Goal: Task Accomplishment & Management: Use online tool/utility

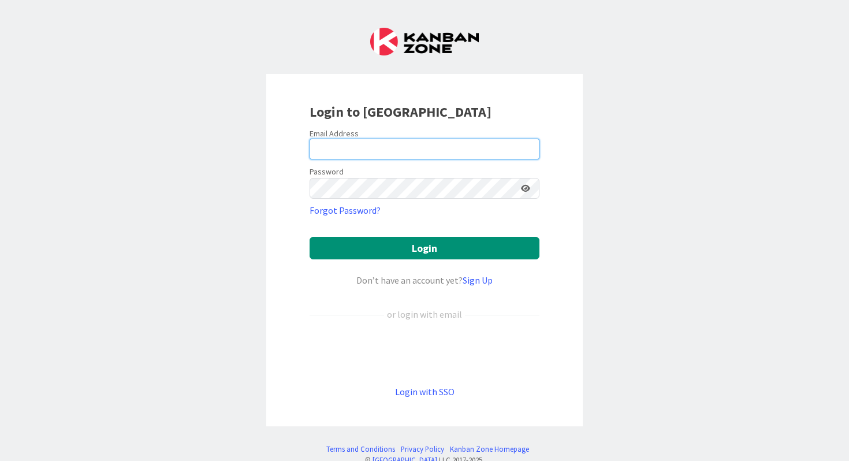
click at [380, 149] on input "email" at bounding box center [424, 149] width 230 height 21
type input "[PERSON_NAME][EMAIL_ADDRESS][PERSON_NAME][DOMAIN_NAME]"
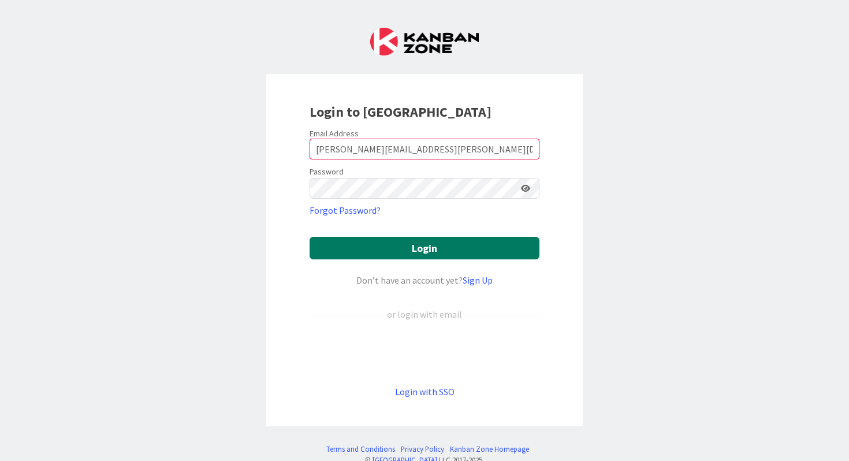
click at [426, 249] on button "Login" at bounding box center [424, 248] width 230 height 23
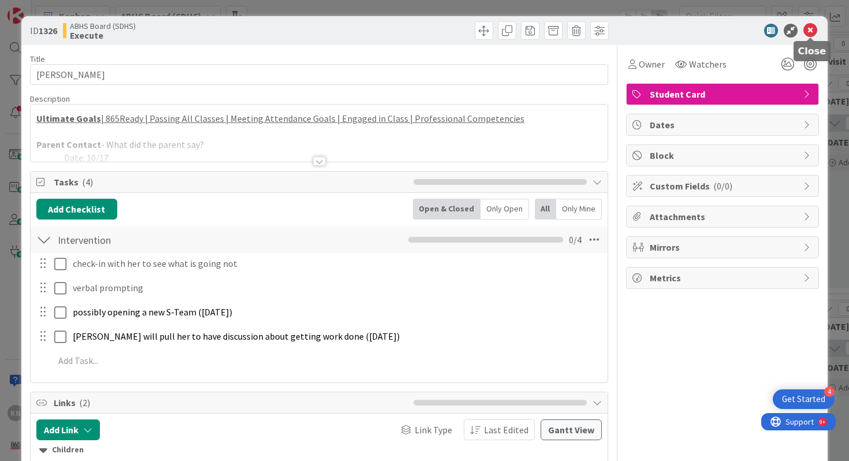
click at [810, 29] on icon at bounding box center [810, 31] width 14 height 14
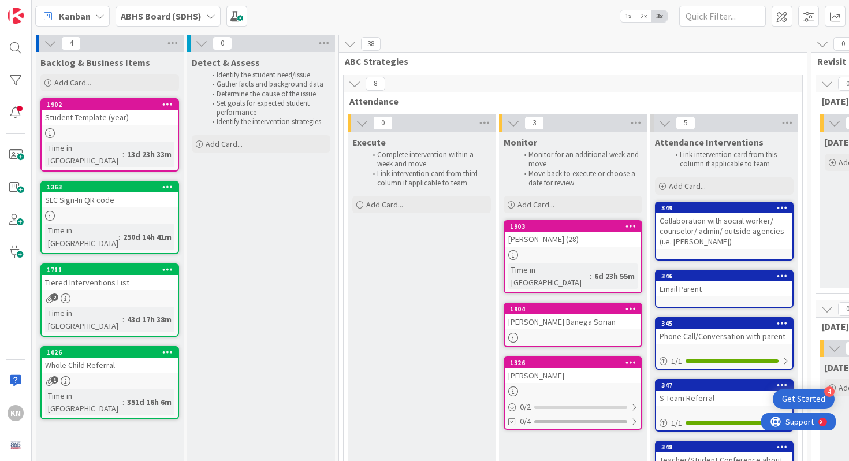
scroll to position [0, 345]
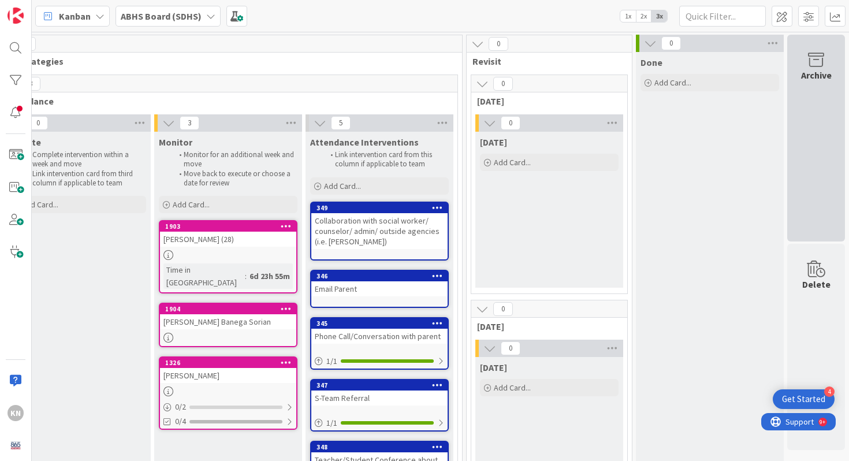
click at [823, 60] on icon at bounding box center [816, 60] width 44 height 16
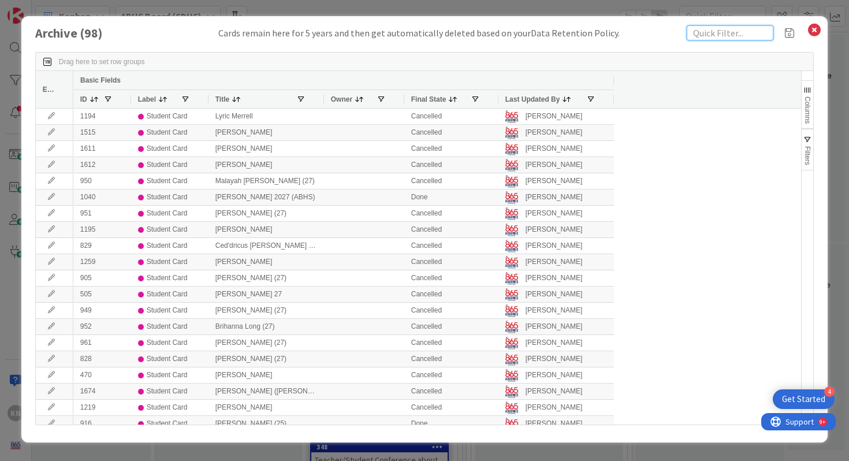
click at [713, 35] on input "text" at bounding box center [729, 32] width 87 height 15
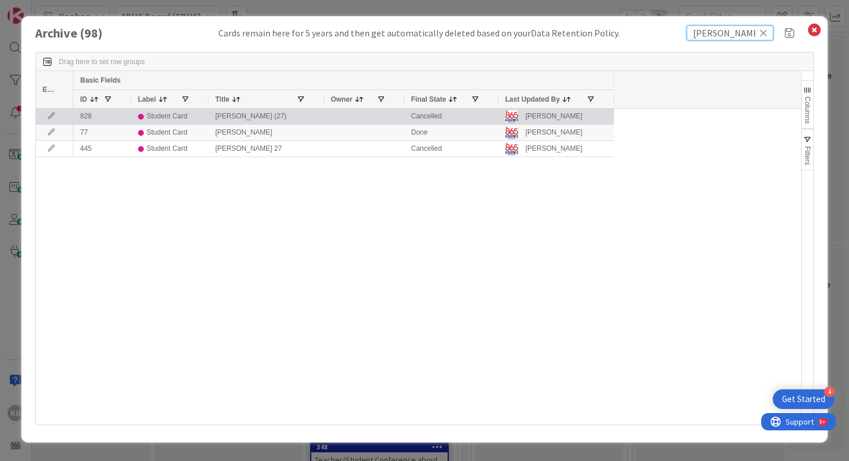
type input "[PERSON_NAME]"
click at [267, 118] on div "[PERSON_NAME] (27)" at bounding box center [265, 117] width 115 height 16
click at [49, 115] on icon at bounding box center [51, 116] width 17 height 7
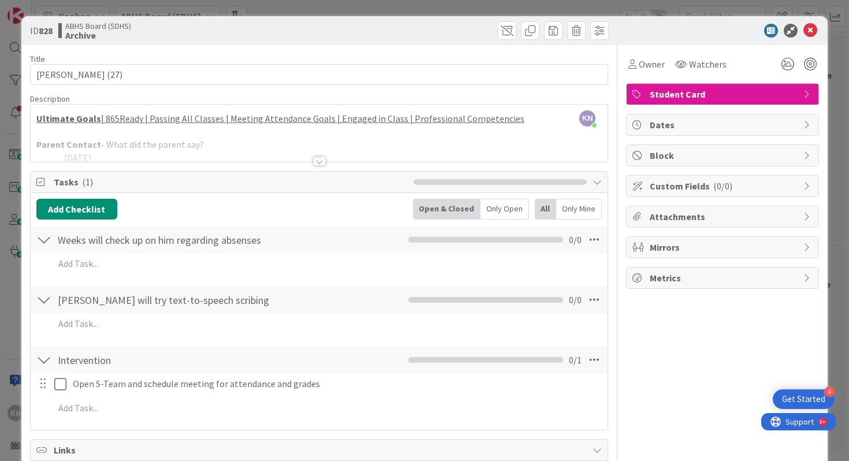
click at [320, 158] on div at bounding box center [319, 160] width 13 height 9
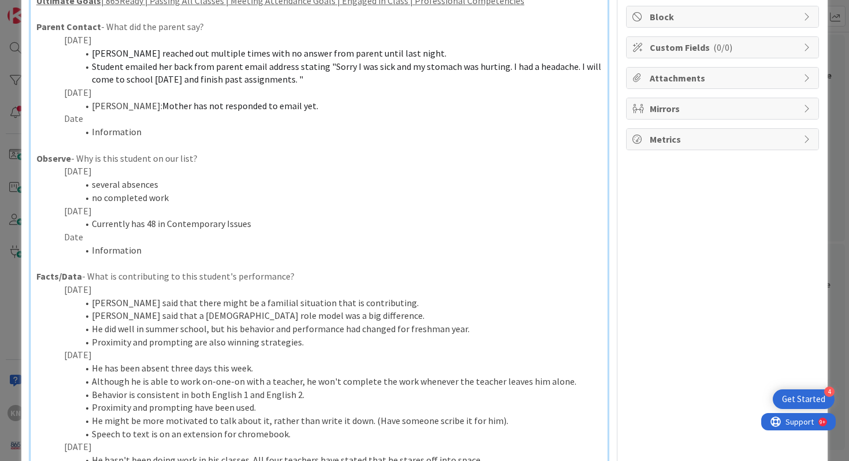
scroll to position [141, 0]
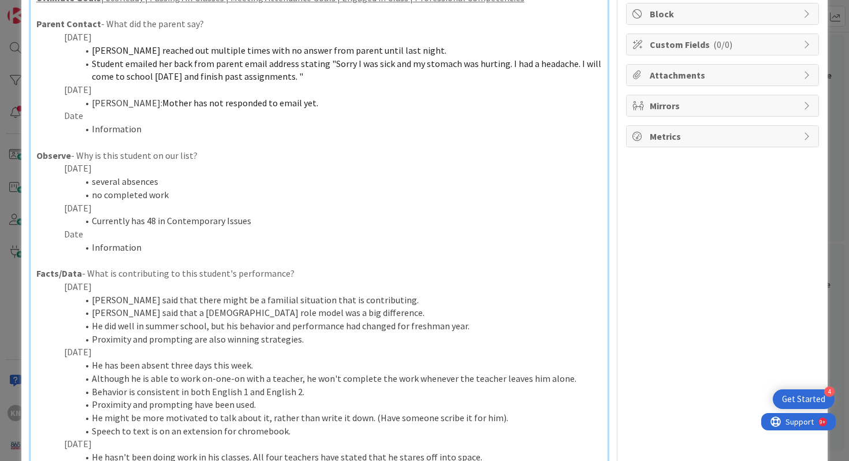
click at [67, 236] on p "Date" at bounding box center [319, 233] width 566 height 13
click at [104, 250] on li "Information" at bounding box center [326, 247] width 552 height 13
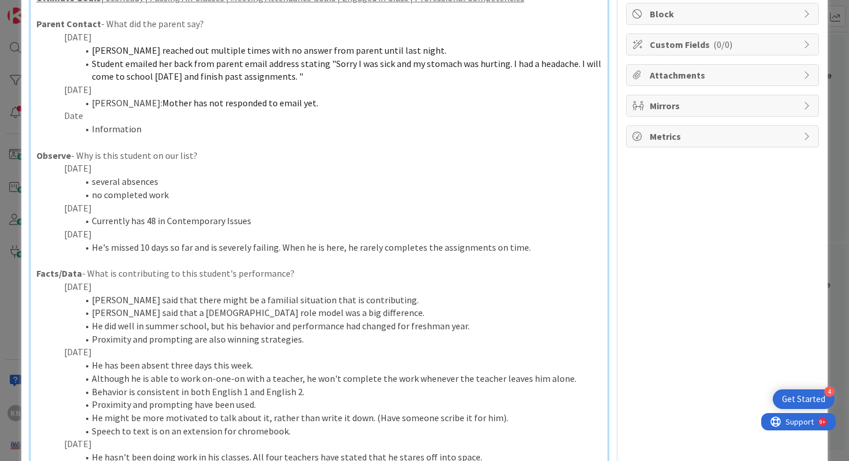
click at [280, 249] on li "He's missed 10 days so far and is severely failing. When he is here, he rarely …" at bounding box center [326, 247] width 552 height 13
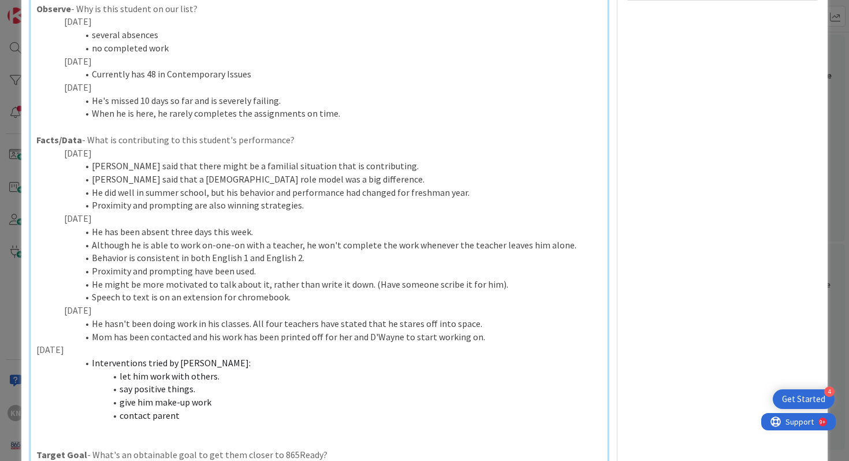
scroll to position [290, 0]
click at [36, 349] on p "[DATE]" at bounding box center [319, 347] width 566 height 13
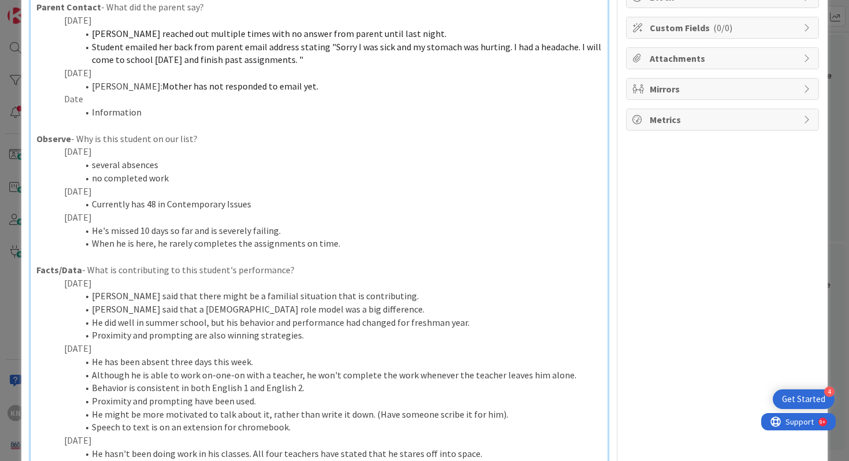
scroll to position [0, 0]
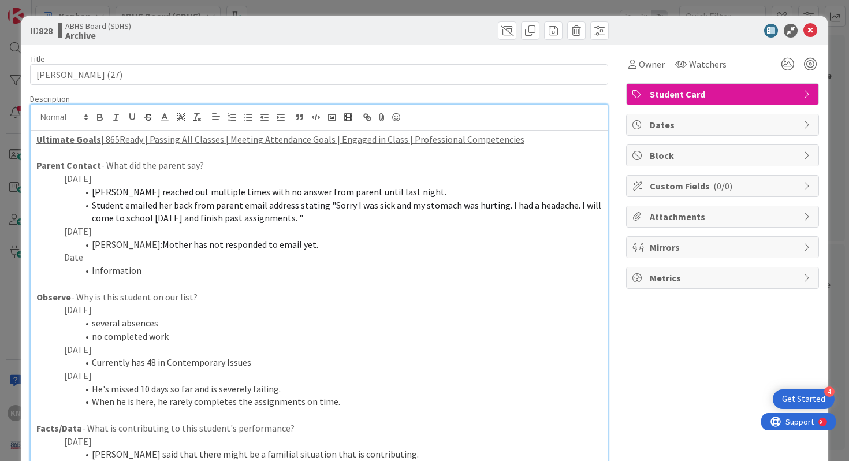
click at [70, 255] on p "Date" at bounding box center [319, 257] width 566 height 13
click at [116, 271] on li "Information" at bounding box center [326, 270] width 552 height 13
click at [94, 270] on li "That he was sick and they do have parent documentation for a few absences. He c…" at bounding box center [326, 270] width 552 height 13
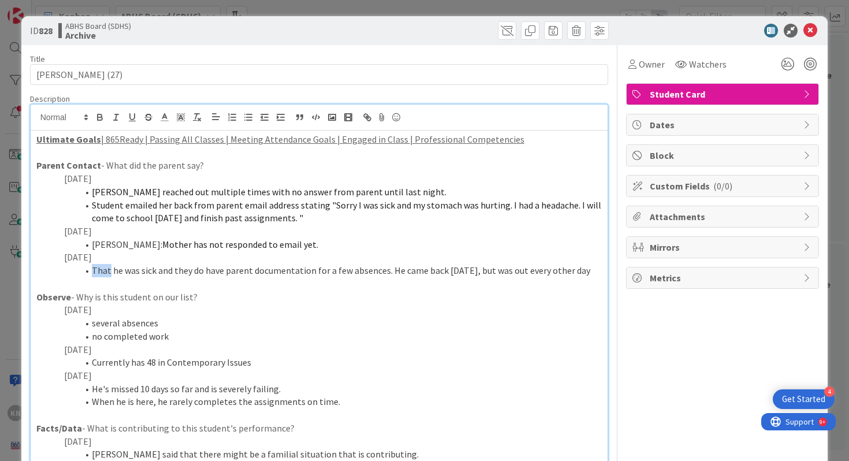
click at [94, 270] on li "That he was sick and they do have parent documentation for a few absences. He c…" at bounding box center [326, 270] width 552 height 13
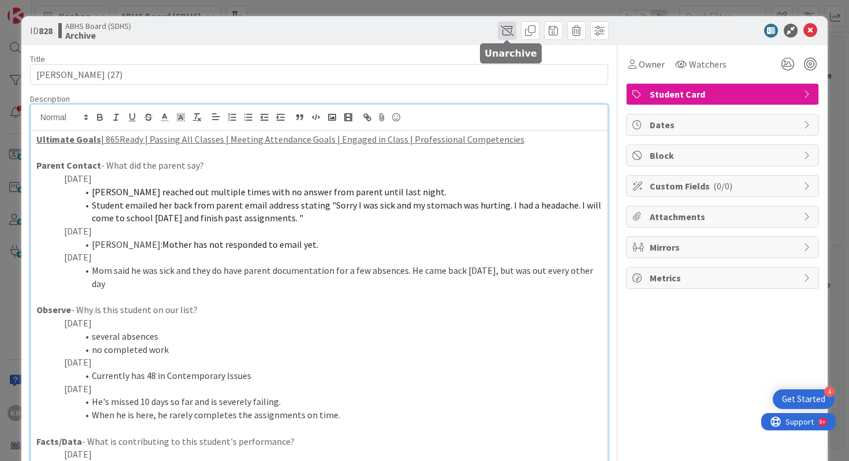
click at [507, 27] on span at bounding box center [507, 30] width 18 height 18
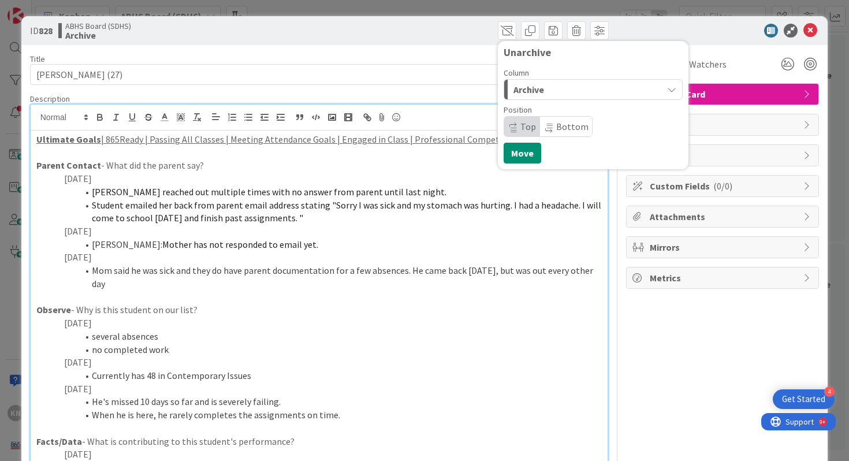
click at [539, 87] on span "Archive" at bounding box center [528, 89] width 31 height 15
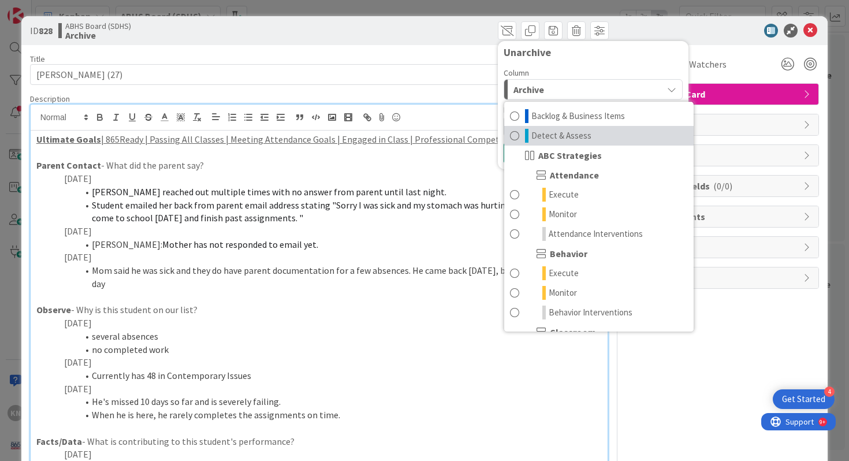
click at [570, 133] on span "Detect & Assess" at bounding box center [561, 136] width 60 height 14
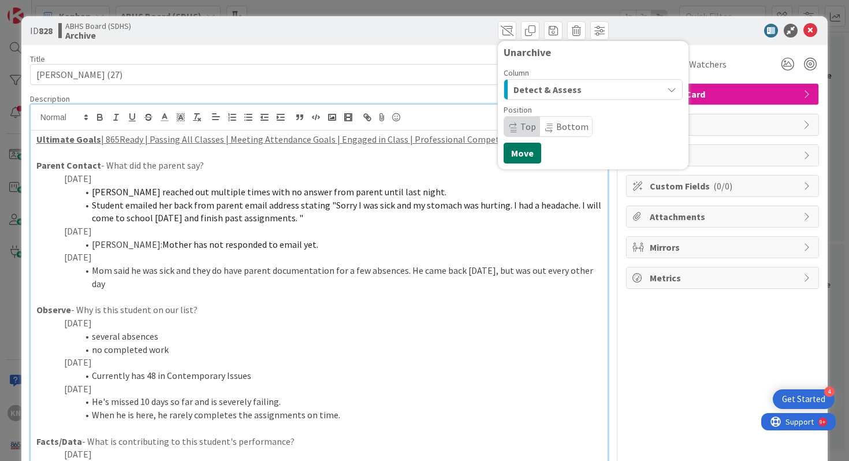
click at [518, 149] on button "Move" at bounding box center [522, 153] width 38 height 21
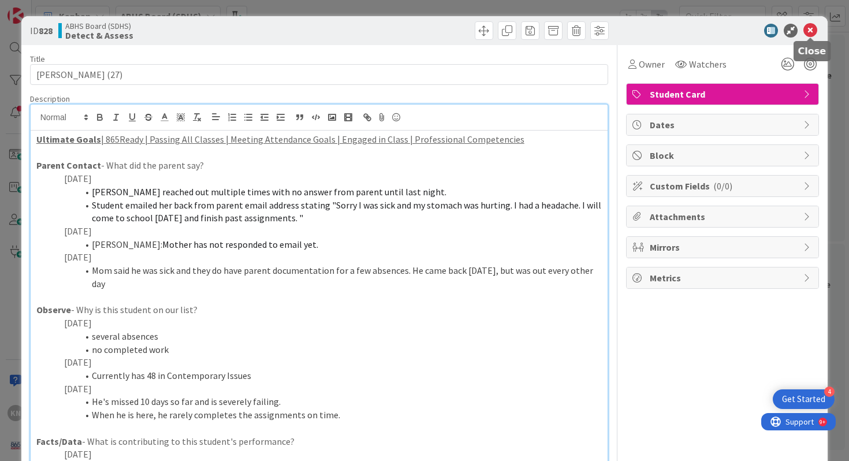
click at [809, 29] on icon at bounding box center [810, 31] width 14 height 14
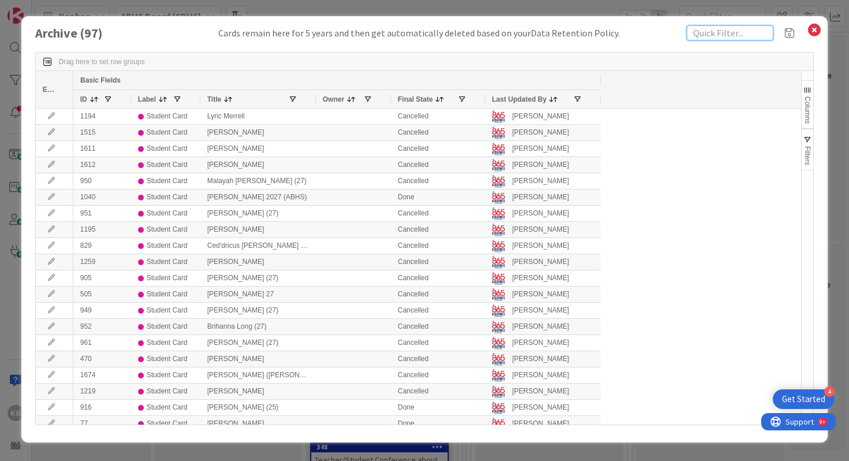
click at [694, 35] on input "text" at bounding box center [729, 32] width 87 height 15
type input "[PERSON_NAME]"
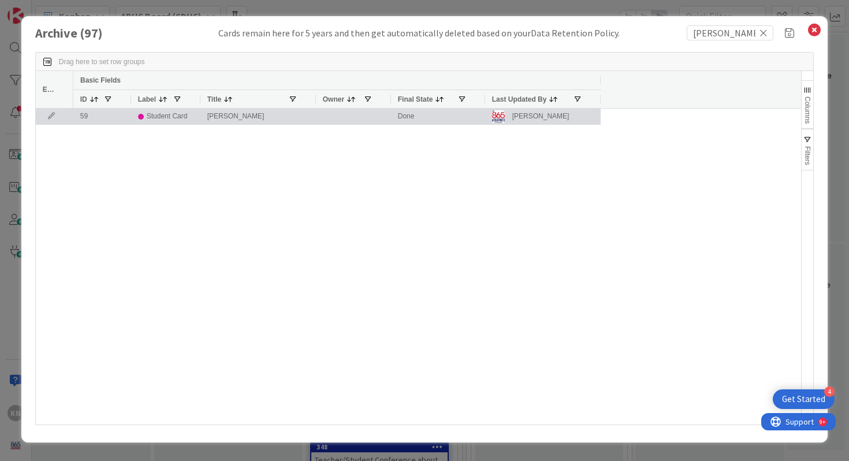
click at [51, 113] on icon at bounding box center [51, 116] width 17 height 7
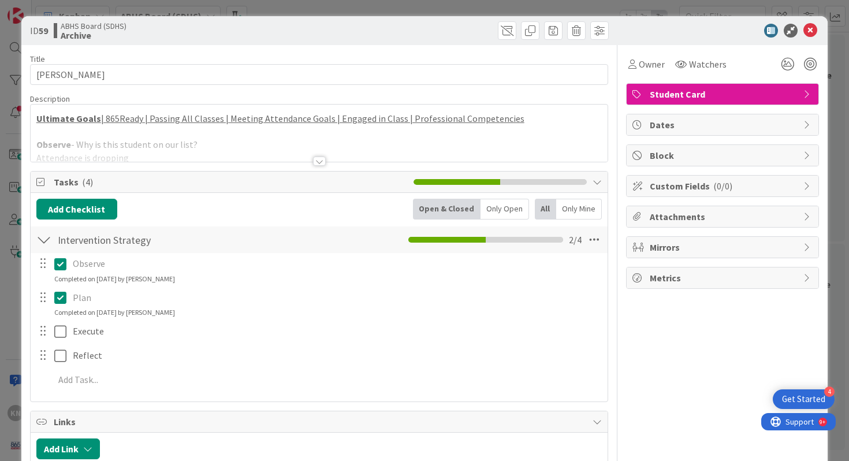
click at [321, 161] on div at bounding box center [319, 160] width 13 height 9
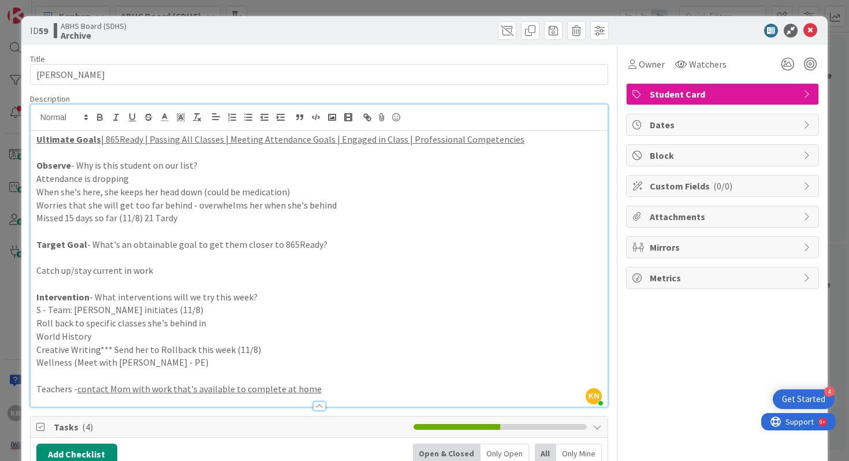
click at [204, 219] on p "Missed 15 days so far (11/8) 21 Tardy" at bounding box center [319, 217] width 566 height 13
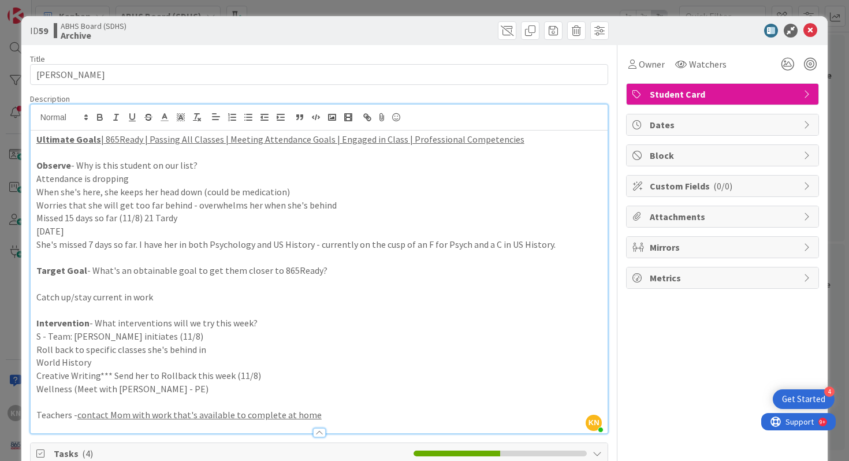
click at [36, 248] on p "She's missed 7 days so far. I have her in both Psychology and US History - curr…" at bounding box center [319, 244] width 566 height 13
click at [250, 115] on icon "button" at bounding box center [248, 117] width 10 height 10
drag, startPoint x: 36, startPoint y: 231, endPoint x: 66, endPoint y: 230, distance: 29.4
click at [66, 230] on p "[DATE]" at bounding box center [319, 231] width 566 height 13
click at [100, 119] on icon "button" at bounding box center [100, 118] width 5 height 3
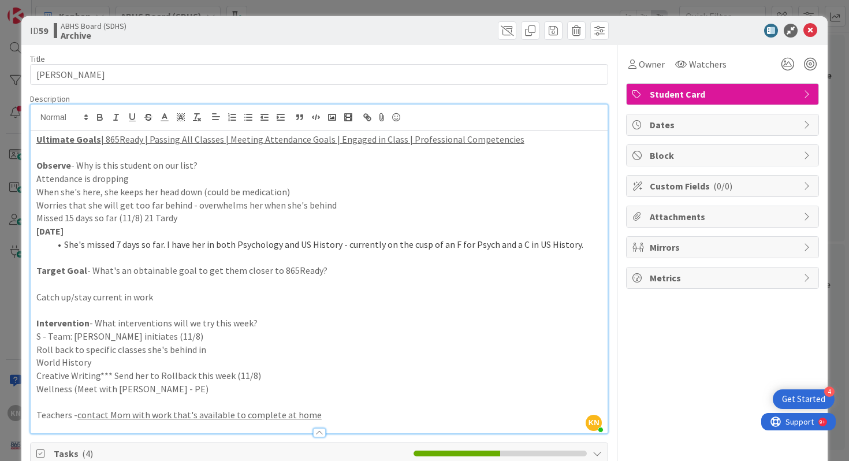
click at [102, 229] on p "[DATE]" at bounding box center [319, 231] width 566 height 13
drag, startPoint x: 167, startPoint y: 245, endPoint x: 343, endPoint y: 249, distance: 176.7
click at [344, 249] on li "She's missed 7 days so far. I have her in both Psychology and US History - curr…" at bounding box center [326, 244] width 552 height 13
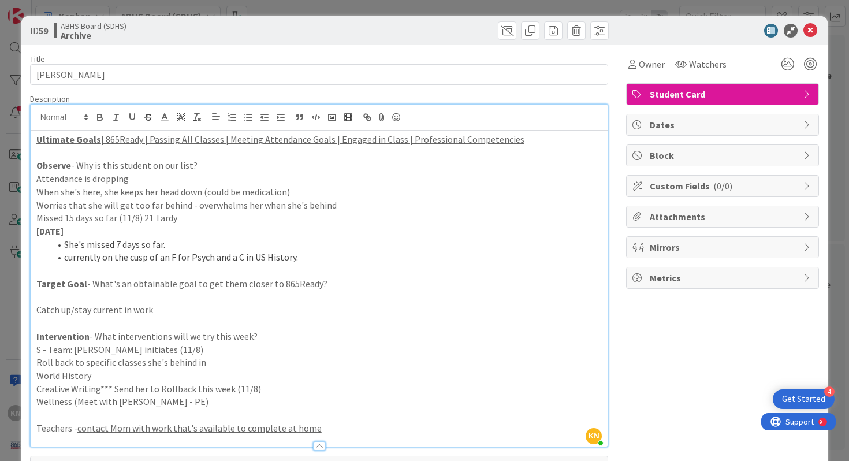
click at [173, 245] on li "She's missed 7 days so far." at bounding box center [326, 244] width 552 height 13
click at [506, 31] on span at bounding box center [507, 30] width 18 height 18
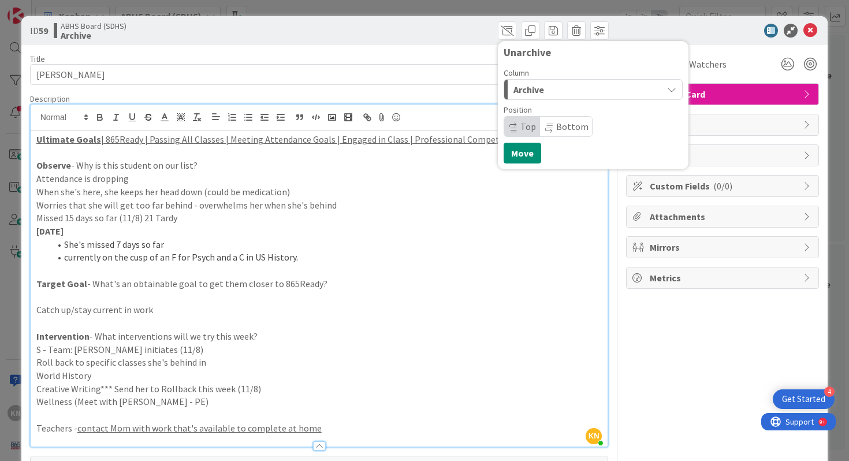
click at [540, 90] on span "Archive" at bounding box center [528, 89] width 31 height 15
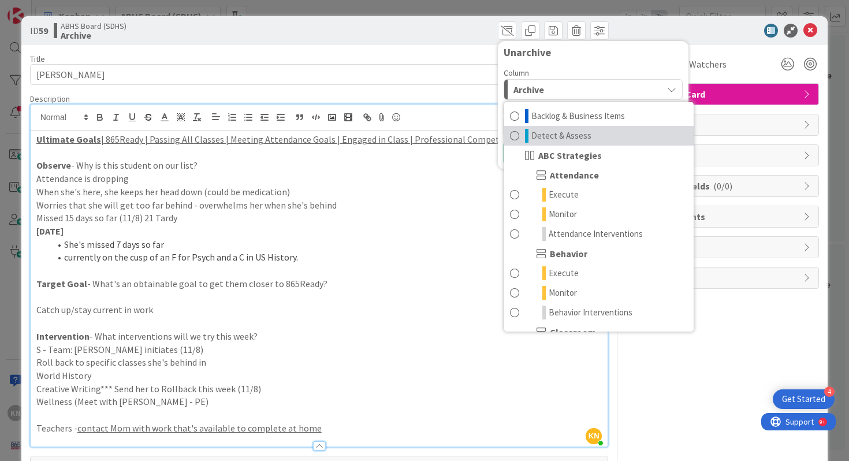
click at [546, 134] on span "Detect & Assess" at bounding box center [561, 136] width 60 height 14
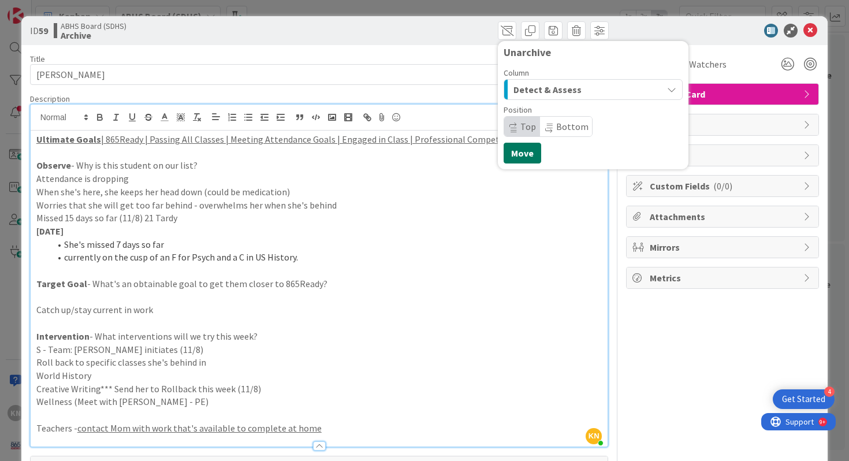
click at [527, 151] on button "Move" at bounding box center [522, 153] width 38 height 21
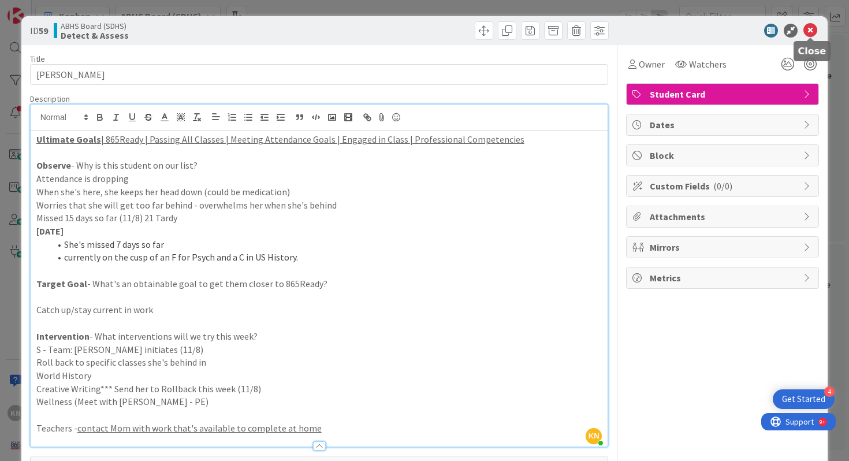
click at [810, 28] on icon at bounding box center [810, 31] width 14 height 14
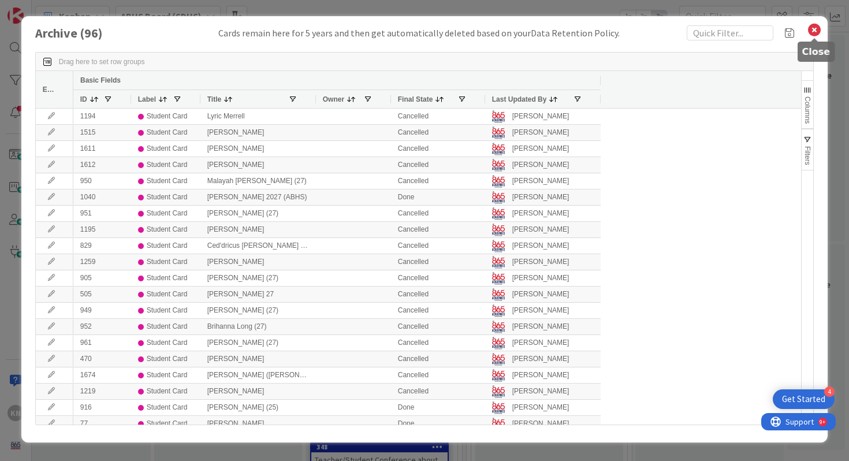
click at [819, 31] on icon at bounding box center [813, 30] width 15 height 16
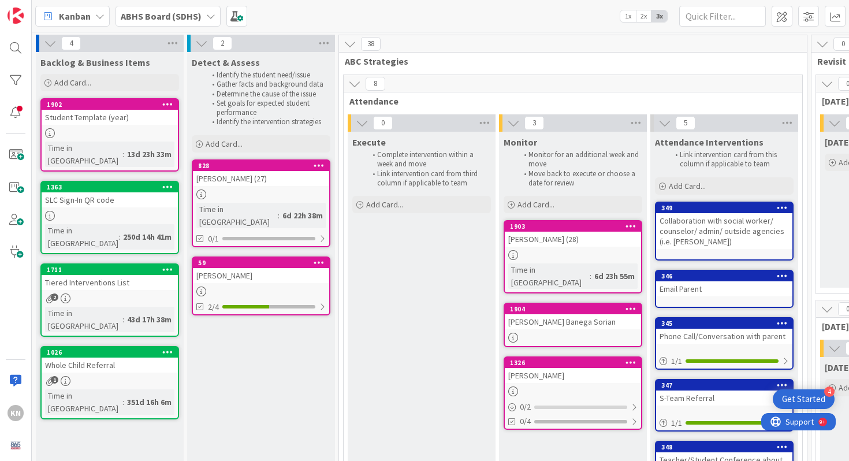
drag, startPoint x: 225, startPoint y: 249, endPoint x: 200, endPoint y: 3, distance: 247.1
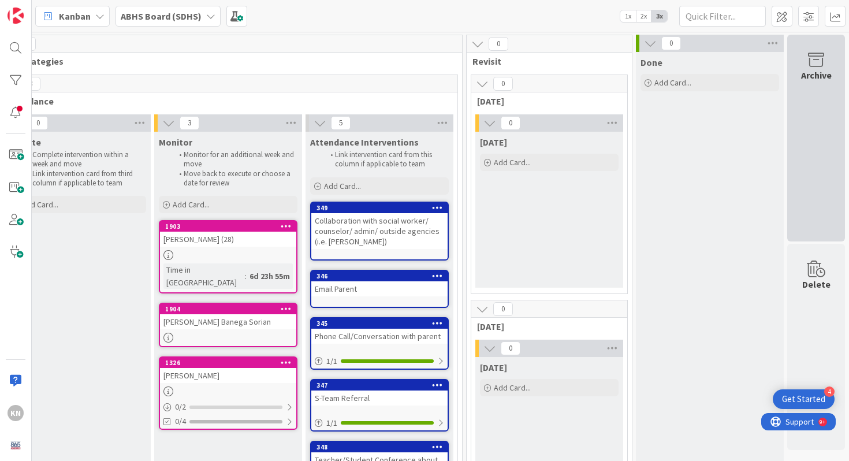
click at [816, 57] on icon at bounding box center [816, 60] width 44 height 16
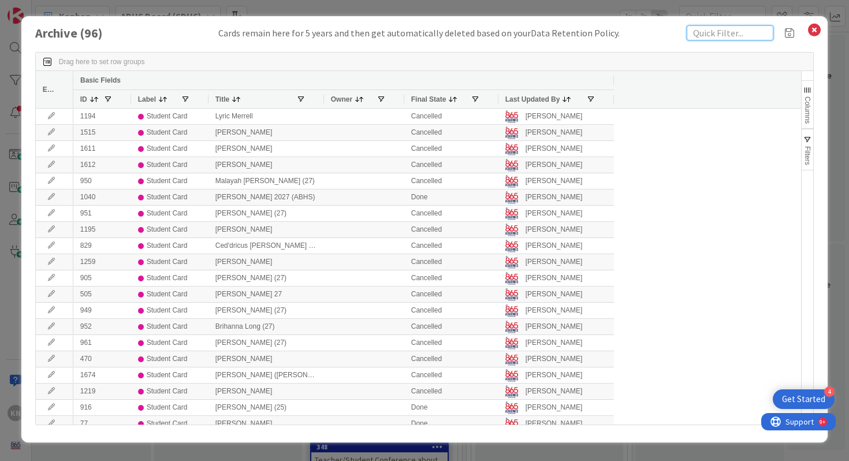
click at [722, 32] on input "text" at bounding box center [729, 32] width 87 height 15
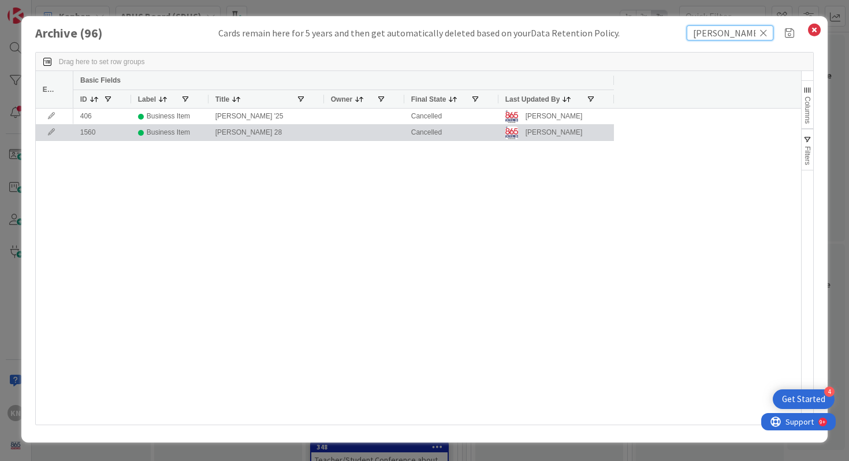
type input "[PERSON_NAME]"
click at [248, 132] on div "[PERSON_NAME] 28" at bounding box center [265, 133] width 115 height 16
click at [50, 132] on icon at bounding box center [51, 132] width 17 height 7
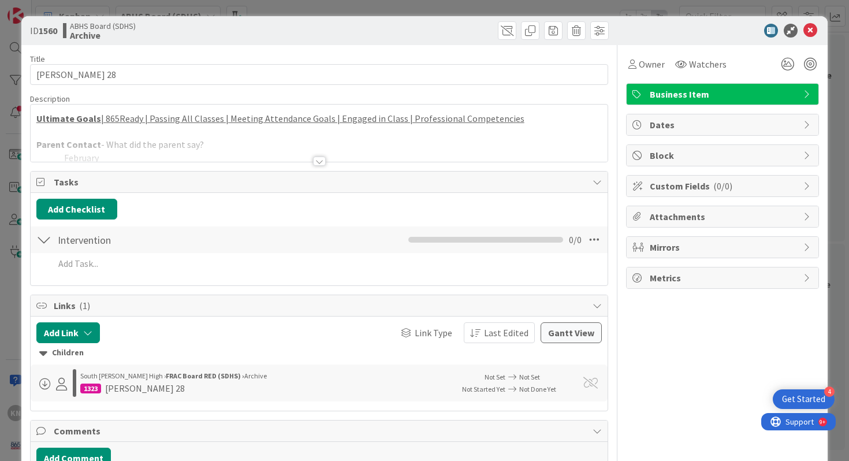
click at [318, 162] on div at bounding box center [319, 160] width 13 height 9
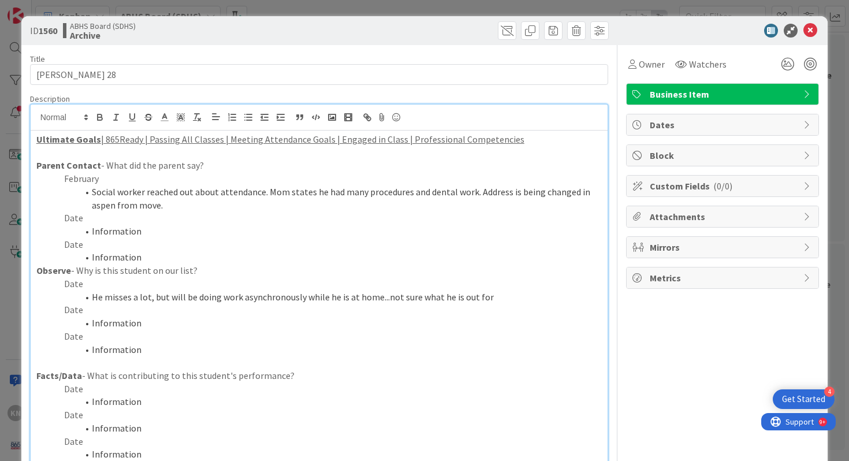
click at [69, 218] on p "Date" at bounding box center [319, 217] width 566 height 13
click at [115, 230] on li "Information" at bounding box center [326, 231] width 552 height 13
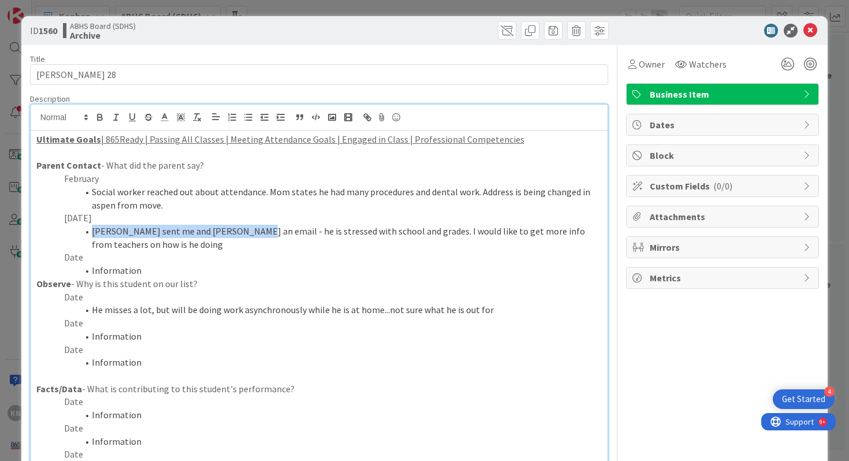
drag, startPoint x: 92, startPoint y: 233, endPoint x: 251, endPoint y: 237, distance: 159.4
click at [251, 237] on li "[PERSON_NAME] sent me and [PERSON_NAME] an email - he is stressed with school a…" at bounding box center [326, 238] width 552 height 26
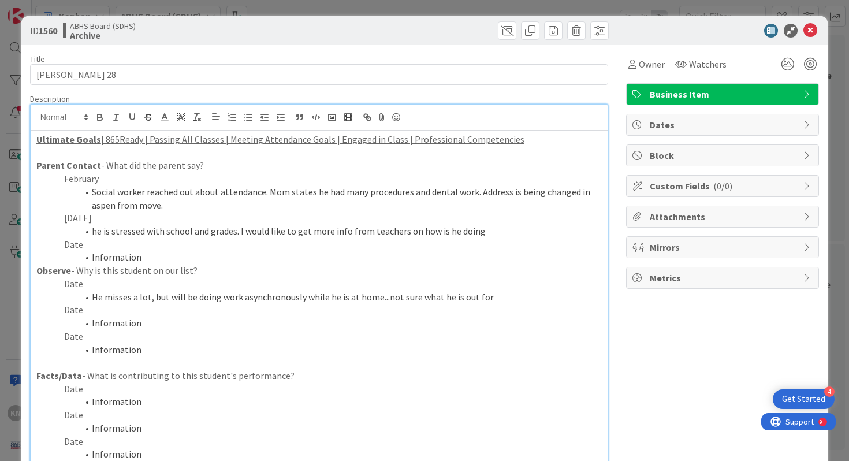
drag, startPoint x: 241, startPoint y: 231, endPoint x: 480, endPoint y: 233, distance: 239.5
click at [481, 234] on li "he is stressed with school and grades. I would like to get more info from teach…" at bounding box center [326, 231] width 552 height 13
click at [71, 314] on p "Date" at bounding box center [319, 309] width 566 height 13
click at [105, 325] on li "Information" at bounding box center [326, 322] width 552 height 13
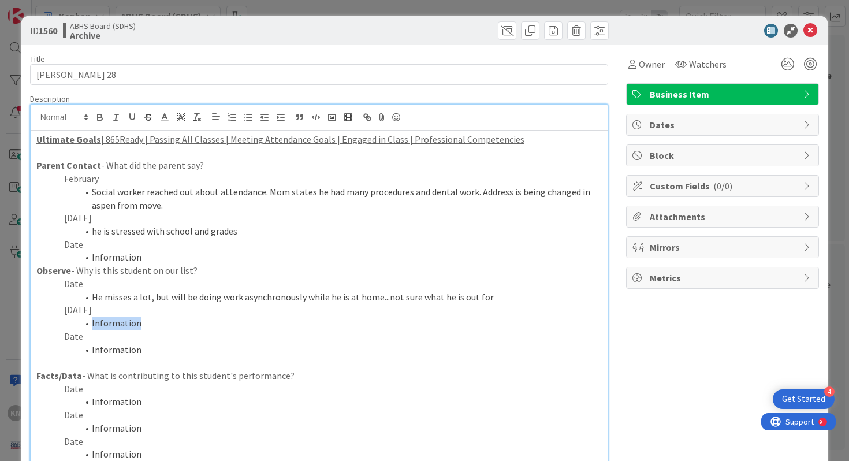
click at [105, 325] on li "Information" at bounding box center [326, 322] width 552 height 13
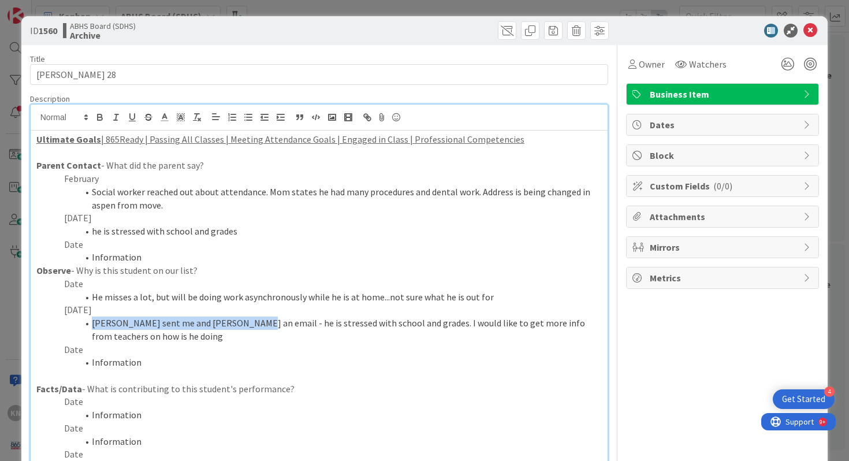
drag, startPoint x: 93, startPoint y: 326, endPoint x: 251, endPoint y: 319, distance: 157.7
click at [251, 319] on li "[PERSON_NAME] sent me and [PERSON_NAME] an email - he is stressed with school a…" at bounding box center [326, 329] width 552 height 26
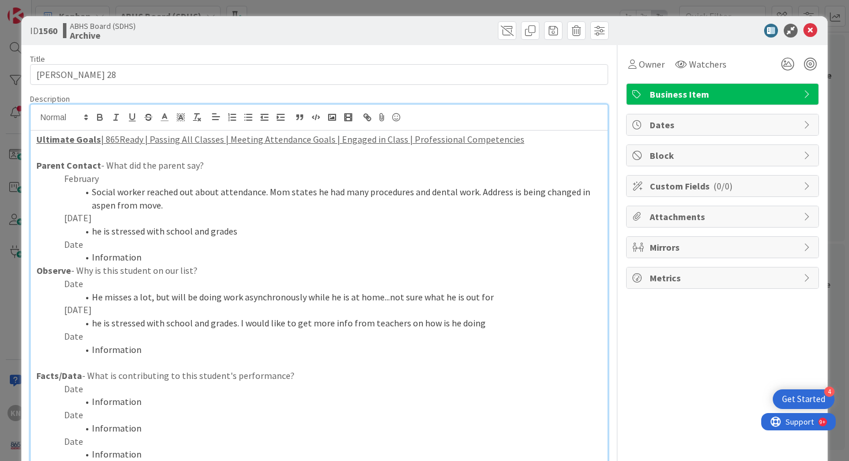
drag, startPoint x: 240, startPoint y: 324, endPoint x: 489, endPoint y: 329, distance: 249.4
click at [489, 329] on div "Ultimate Goals | 865Ready | Passing All Classes | Meeting Attendance Goals | En…" at bounding box center [319, 353] width 577 height 447
drag, startPoint x: 238, startPoint y: 231, endPoint x: 64, endPoint y: 218, distance: 174.3
click at [64, 218] on div "Ultimate Goals | 865Ready | Passing All Classes | Meeting Attendance Goals | En…" at bounding box center [319, 353] width 577 height 447
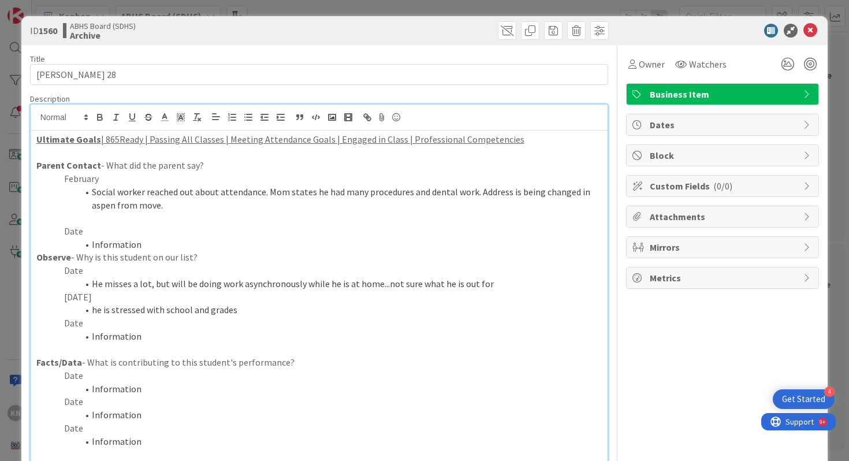
drag, startPoint x: 63, startPoint y: 298, endPoint x: 94, endPoint y: 298, distance: 30.0
click at [94, 298] on p "[DATE]" at bounding box center [319, 296] width 566 height 13
click at [100, 118] on icon "button" at bounding box center [100, 117] width 10 height 10
click at [505, 30] on span at bounding box center [507, 30] width 18 height 18
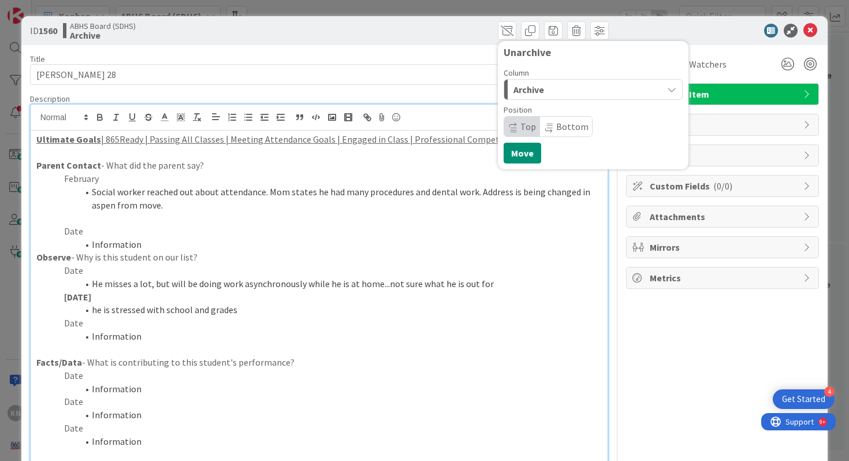
click at [532, 93] on span "Archive" at bounding box center [528, 89] width 31 height 15
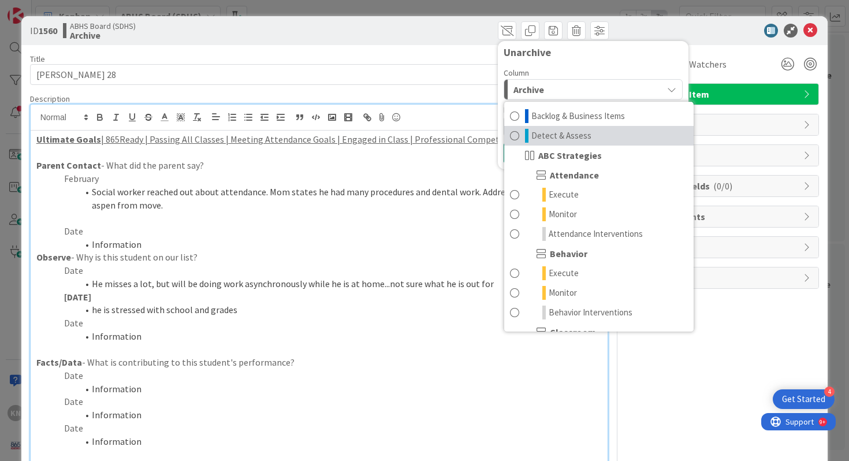
click at [541, 137] on span "Detect & Assess" at bounding box center [561, 136] width 60 height 14
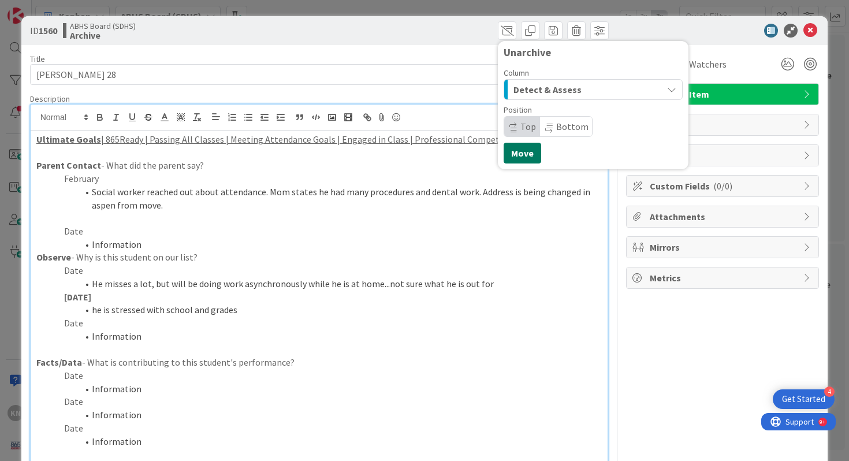
click at [525, 156] on button "Move" at bounding box center [522, 153] width 38 height 21
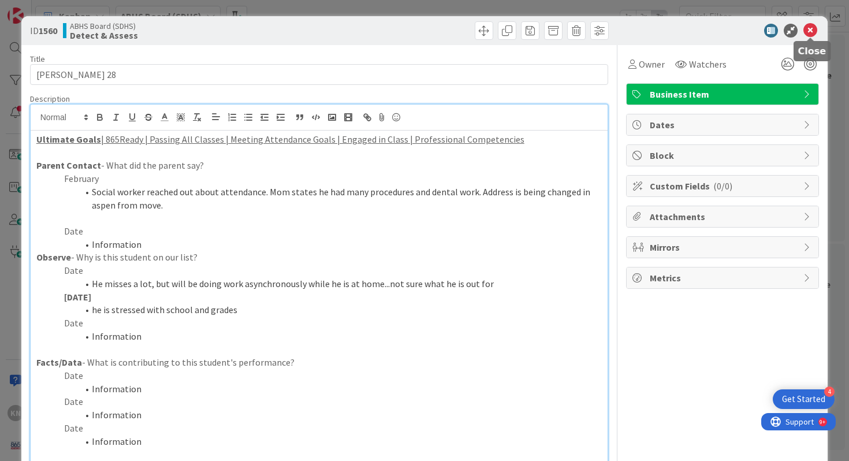
click at [812, 28] on icon at bounding box center [810, 31] width 14 height 14
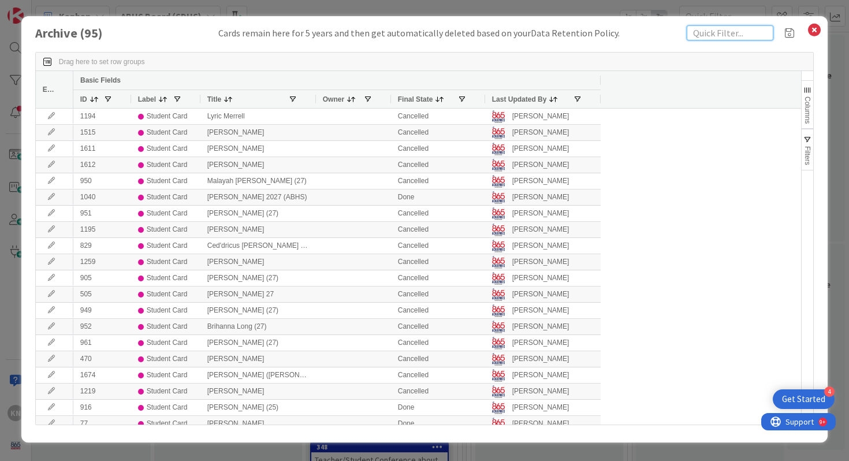
click at [720, 35] on input "text" at bounding box center [729, 32] width 87 height 15
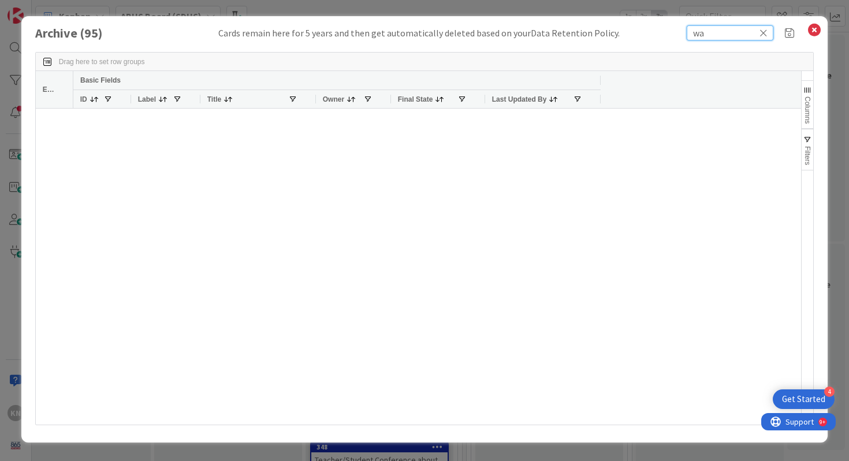
type input "w"
type input "jayla"
click at [816, 29] on icon at bounding box center [813, 30] width 15 height 16
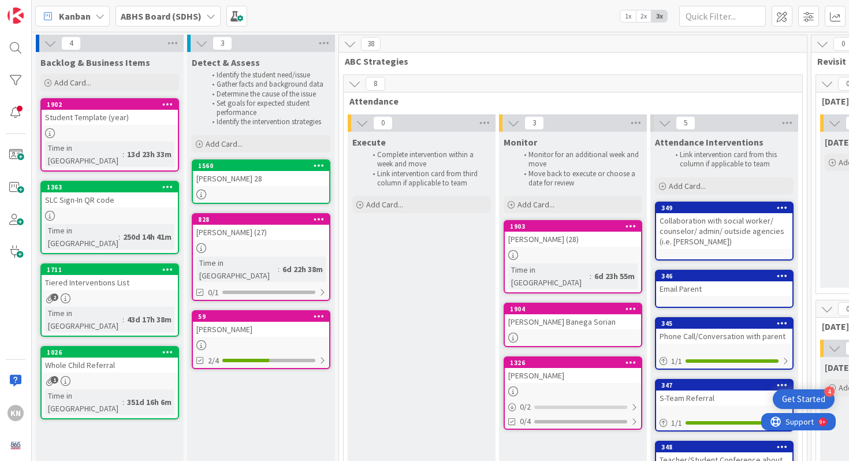
click at [65, 121] on div "Student Template (year)" at bounding box center [110, 117] width 136 height 15
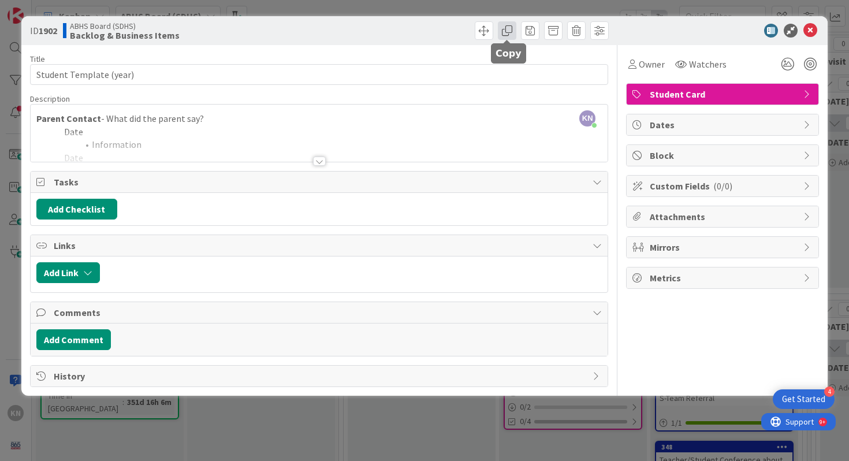
click at [504, 33] on span at bounding box center [507, 30] width 18 height 18
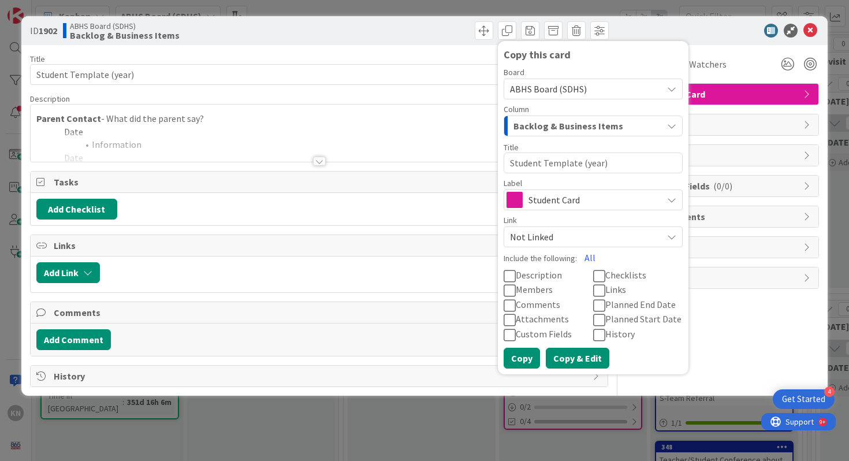
click at [582, 352] on button "Copy & Edit" at bounding box center [576, 357] width 63 height 21
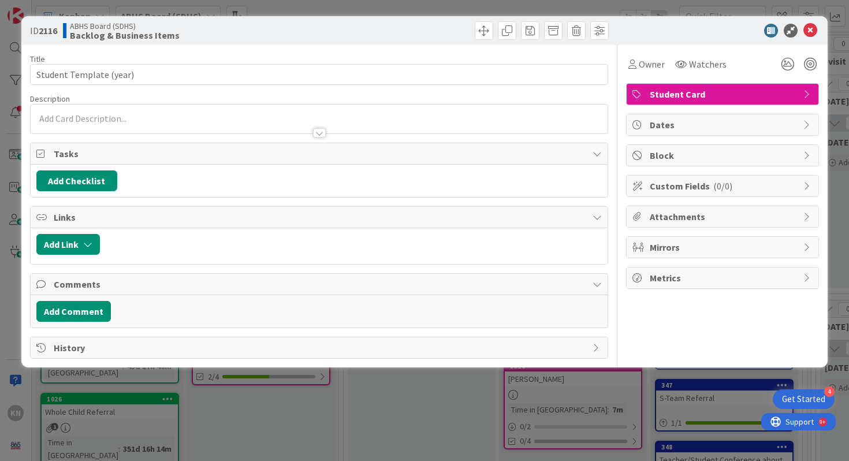
click at [320, 129] on div at bounding box center [319, 132] width 13 height 9
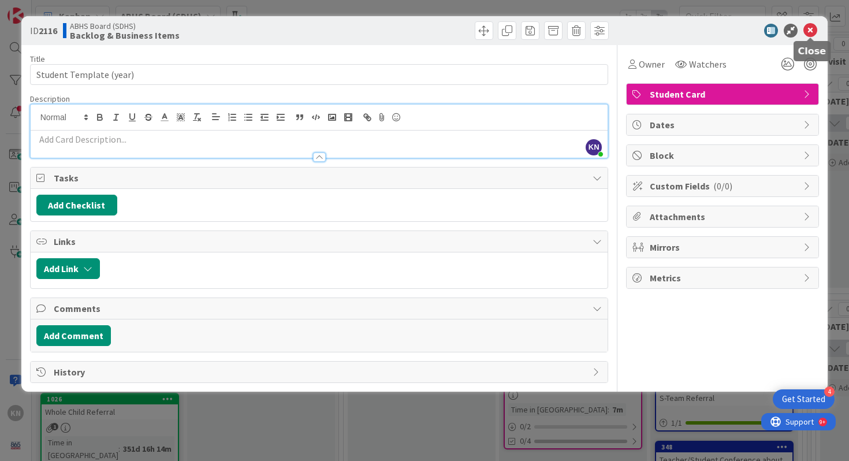
click at [810, 27] on icon at bounding box center [810, 31] width 14 height 14
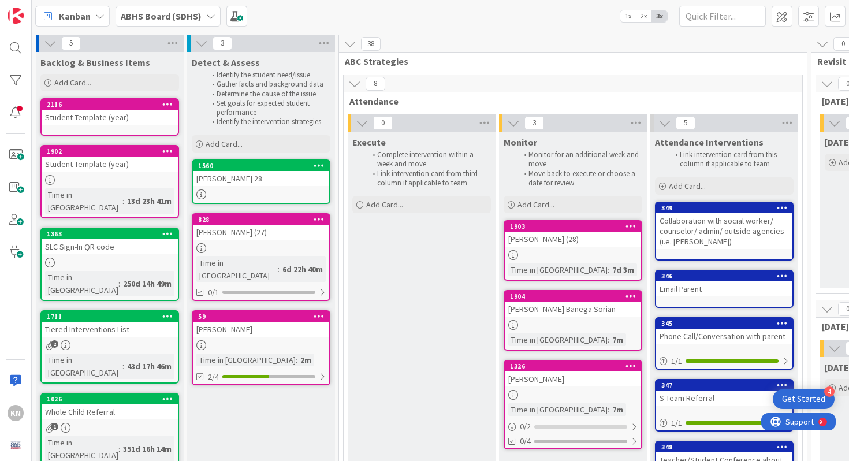
click at [159, 110] on div "Student Template (year)" at bounding box center [110, 117] width 136 height 15
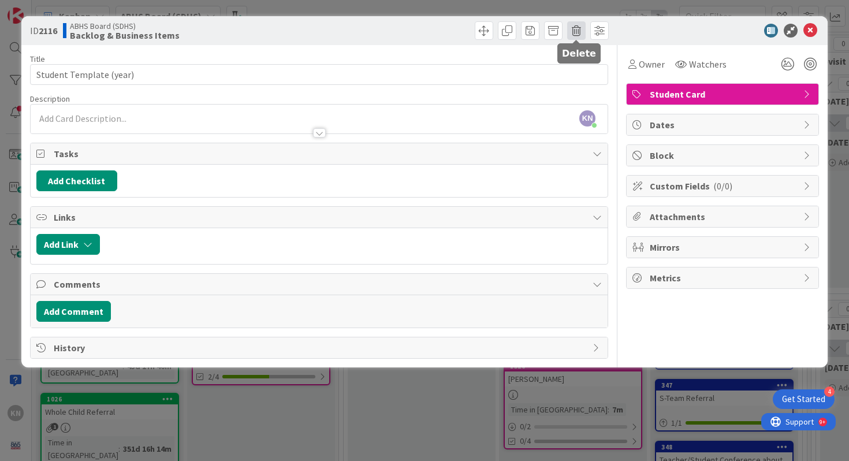
click at [574, 29] on span at bounding box center [576, 30] width 18 height 18
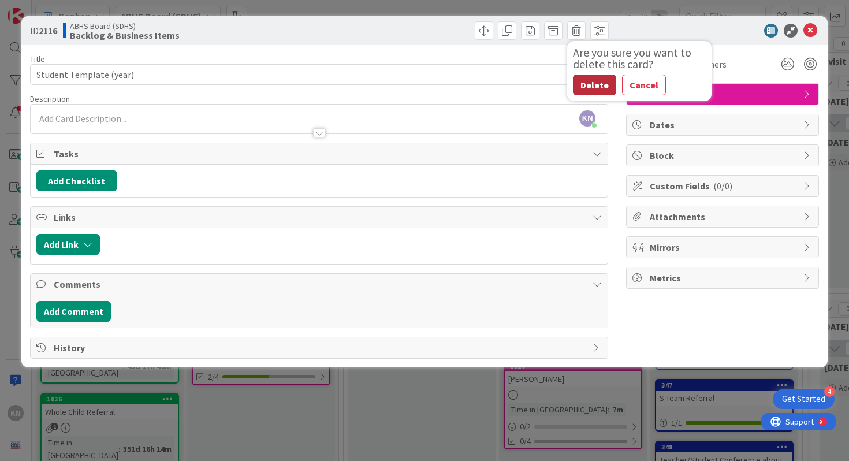
click at [601, 84] on button "Delete" at bounding box center [594, 84] width 43 height 21
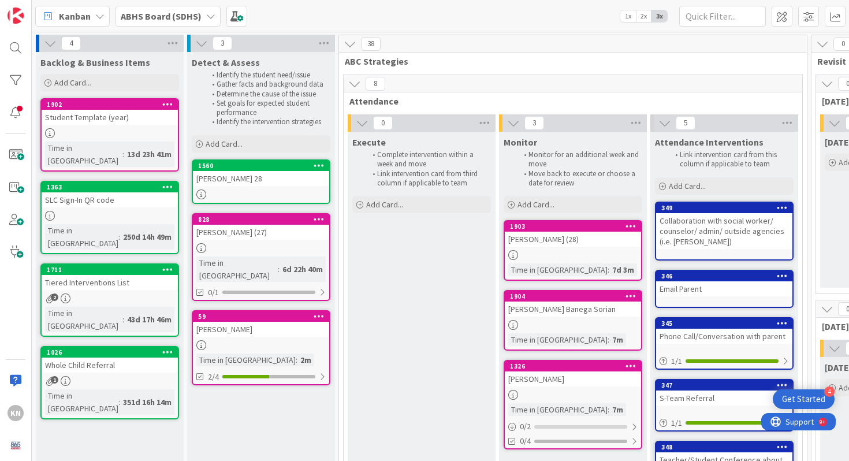
click at [76, 131] on div at bounding box center [110, 133] width 136 height 10
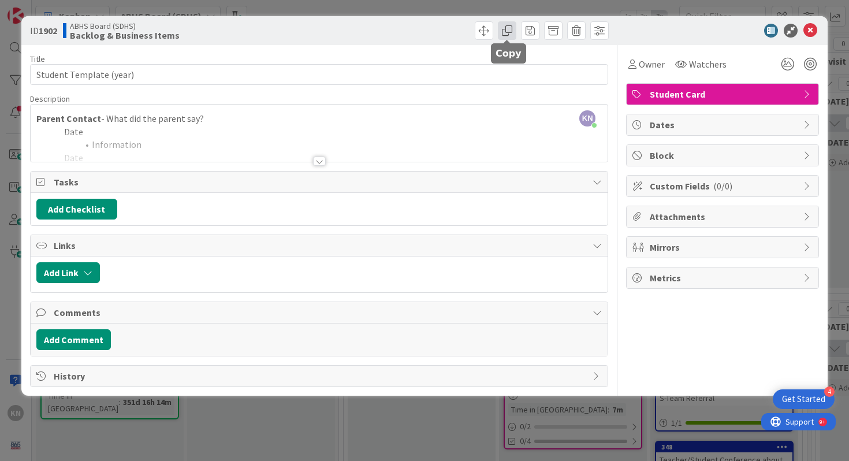
click at [503, 34] on span at bounding box center [507, 30] width 18 height 18
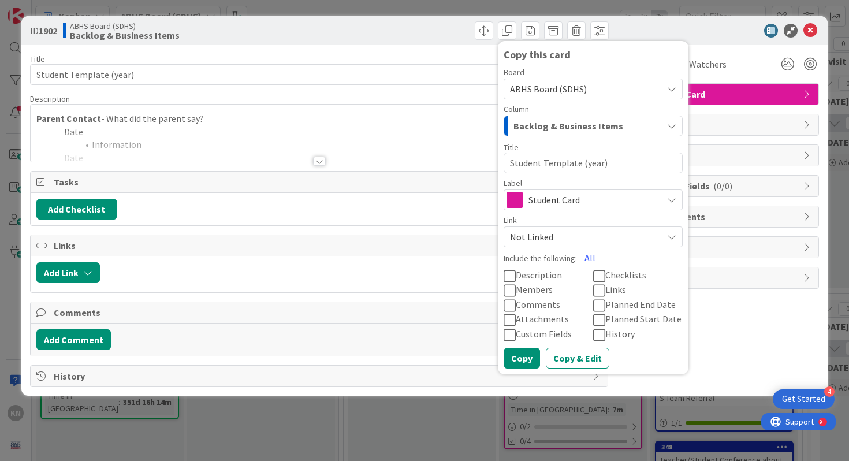
drag, startPoint x: 511, startPoint y: 164, endPoint x: 579, endPoint y: 167, distance: 68.2
click at [579, 167] on textarea "Student Template (year)" at bounding box center [592, 162] width 179 height 21
type textarea "x"
type textarea "J (year)"
type textarea "x"
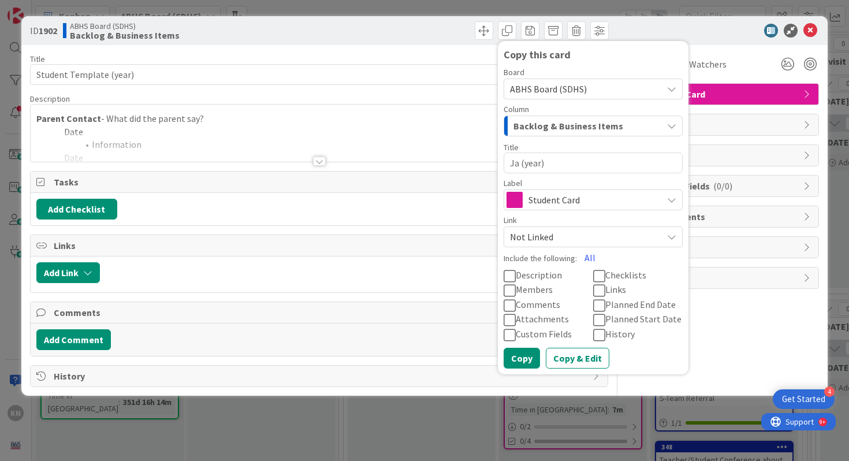
type textarea "[PERSON_NAME] (year)"
type textarea "x"
type textarea "Jayl (year)"
type textarea "x"
type textarea "Jayla (year)"
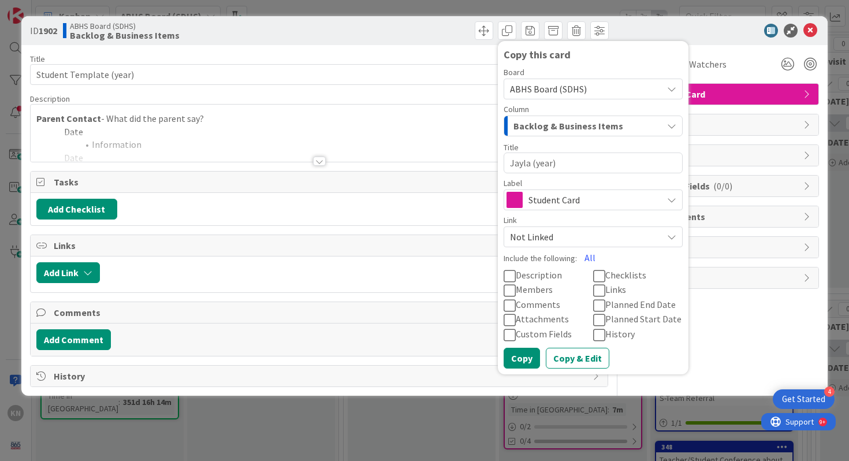
type textarea "x"
type textarea "Jayla (year)"
type textarea "x"
type textarea "[PERSON_NAME] (year)"
type textarea "x"
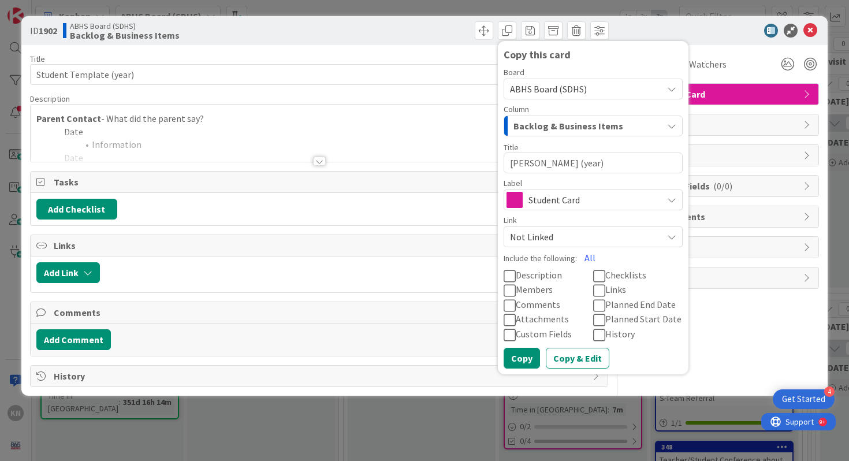
type textarea "[PERSON_NAME] (year)"
type textarea "x"
type textarea "[PERSON_NAME] (year)"
type textarea "x"
type textarea "[PERSON_NAME] (year)"
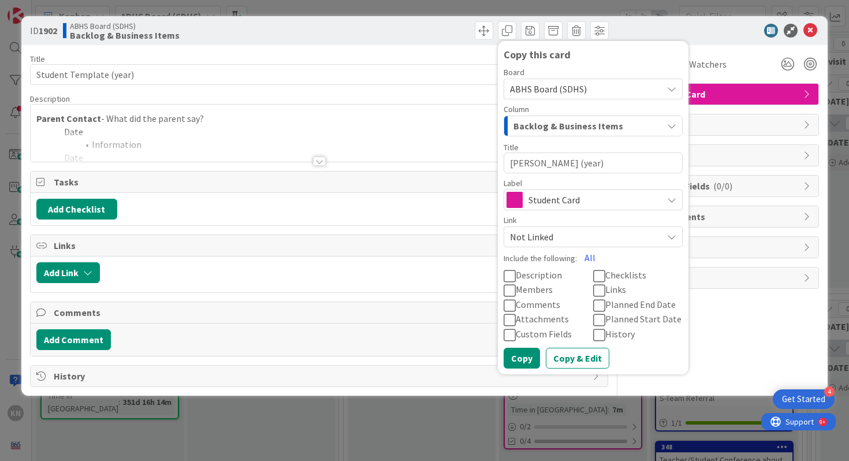
type textarea "x"
type textarea "[PERSON_NAME] (year)"
click at [566, 165] on textarea "[PERSON_NAME] (year)" at bounding box center [592, 162] width 179 height 21
type textarea "x"
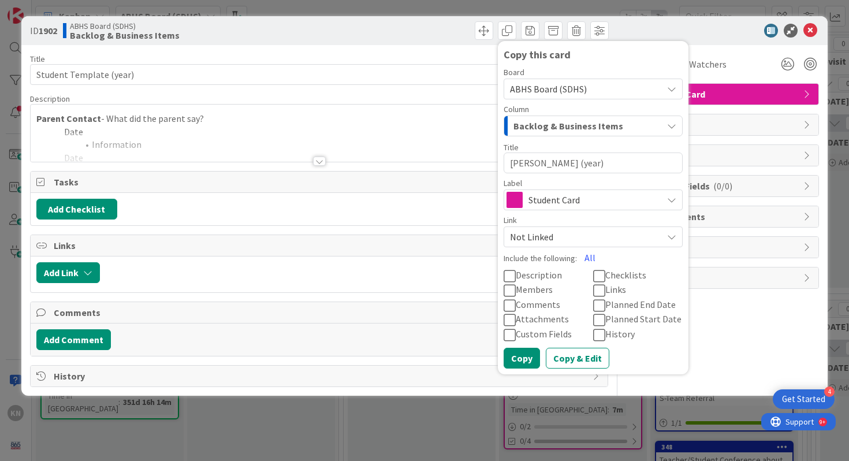
type textarea "[PERSON_NAME] (2)"
type textarea "x"
type textarea "[PERSON_NAME] (20)"
type textarea "x"
type textarea "[PERSON_NAME] (202)"
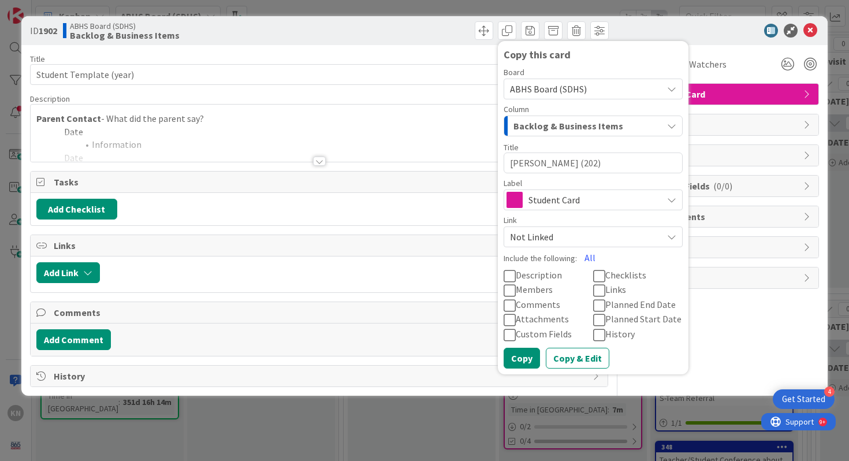
type textarea "x"
type textarea "[PERSON_NAME] (2027)"
click at [567, 355] on button "Copy & Edit" at bounding box center [576, 357] width 63 height 21
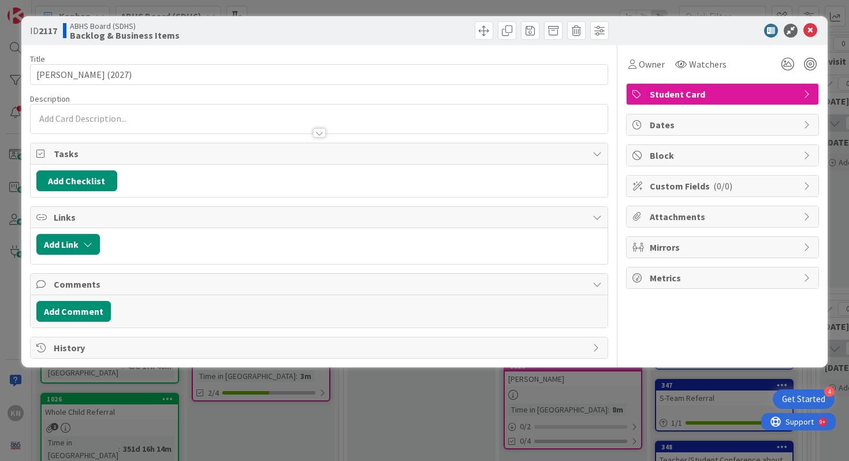
click at [320, 131] on div at bounding box center [319, 132] width 13 height 9
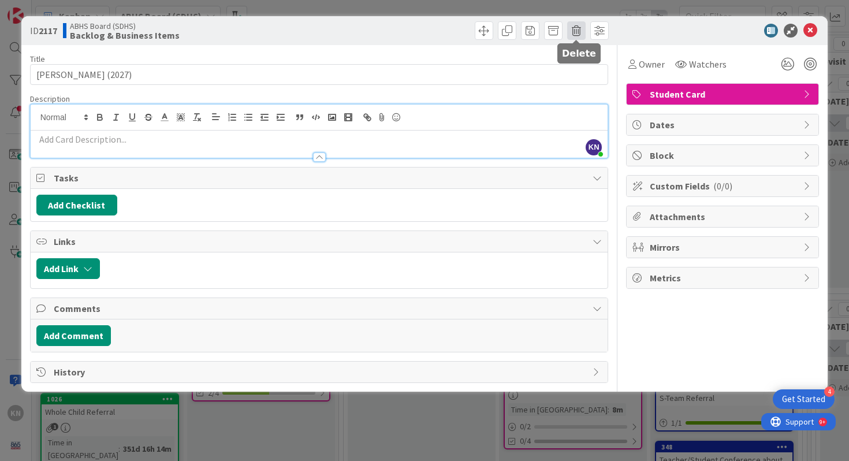
click at [577, 32] on span at bounding box center [576, 30] width 18 height 18
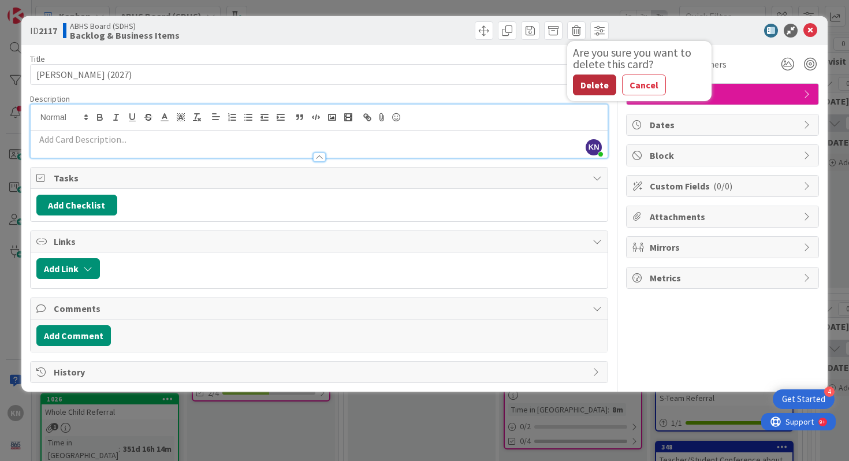
click at [601, 84] on button "Delete" at bounding box center [594, 84] width 43 height 21
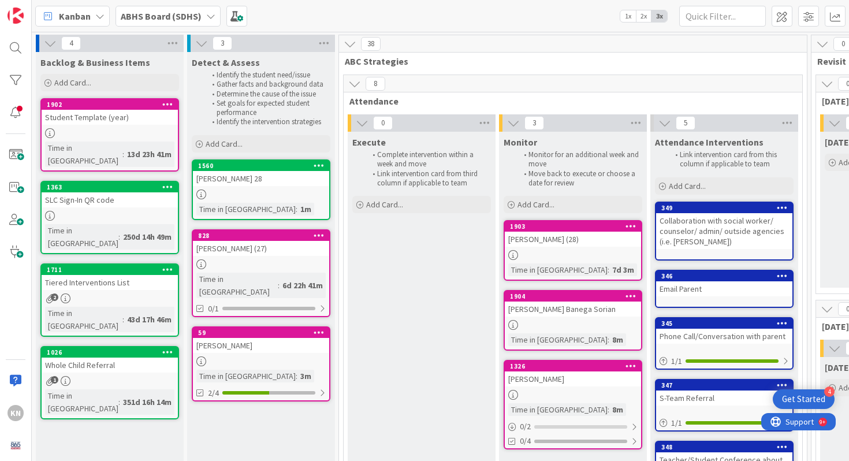
click at [137, 127] on link "1902 Student Template (year) Time in [GEOGRAPHIC_DATA] : 13d 23h 41m" at bounding box center [109, 134] width 139 height 73
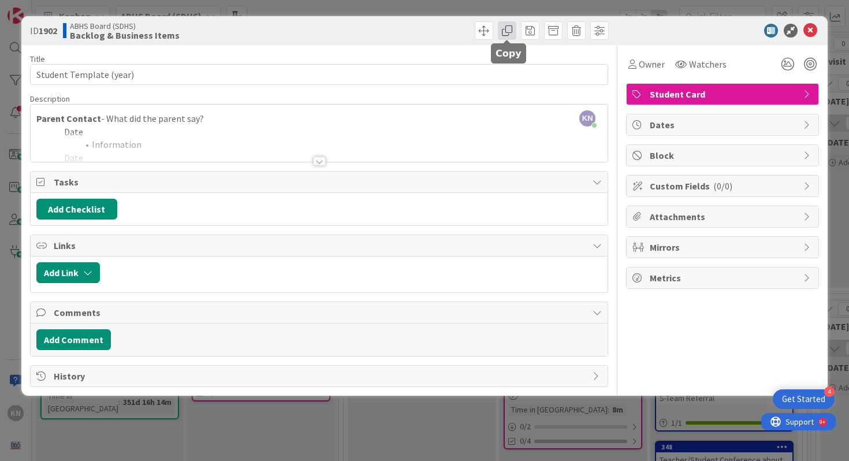
click at [510, 32] on span at bounding box center [507, 30] width 18 height 18
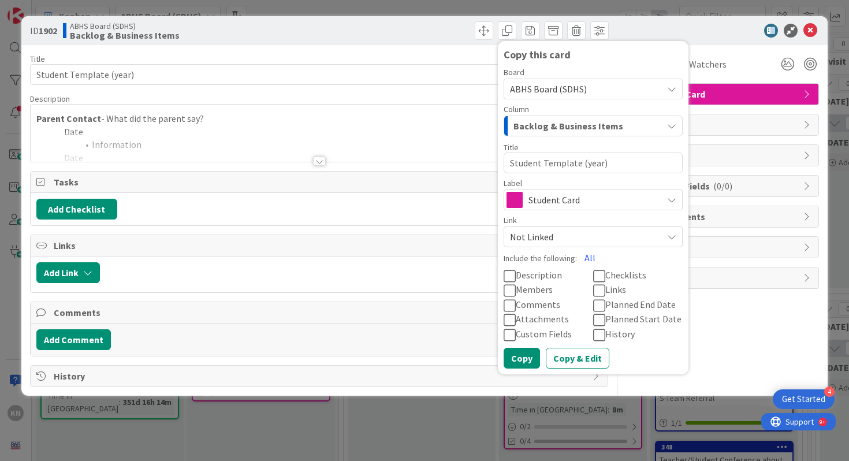
drag, startPoint x: 510, startPoint y: 162, endPoint x: 577, endPoint y: 162, distance: 67.0
click at [577, 162] on textarea "Student Template (year)" at bounding box center [592, 162] width 179 height 21
type textarea "x"
type textarea "J (year)"
type textarea "x"
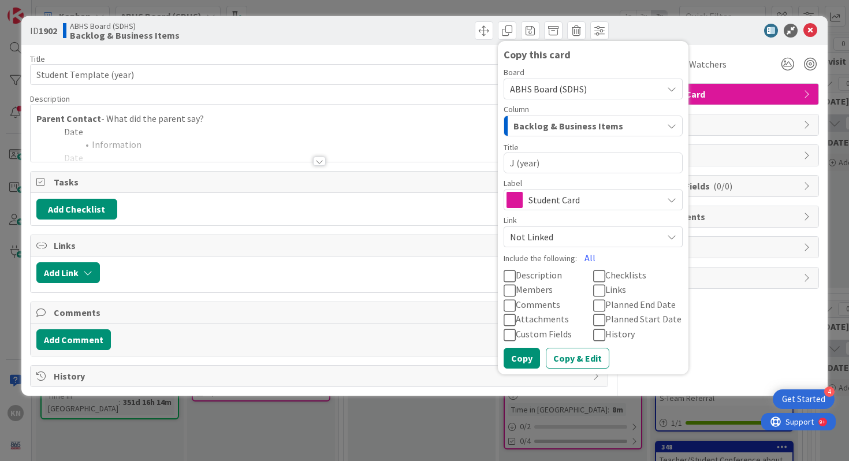
type textarea "Ja (year)"
type textarea "x"
type textarea "[PERSON_NAME] (year)"
type textarea "x"
type textarea "Jayl (year)"
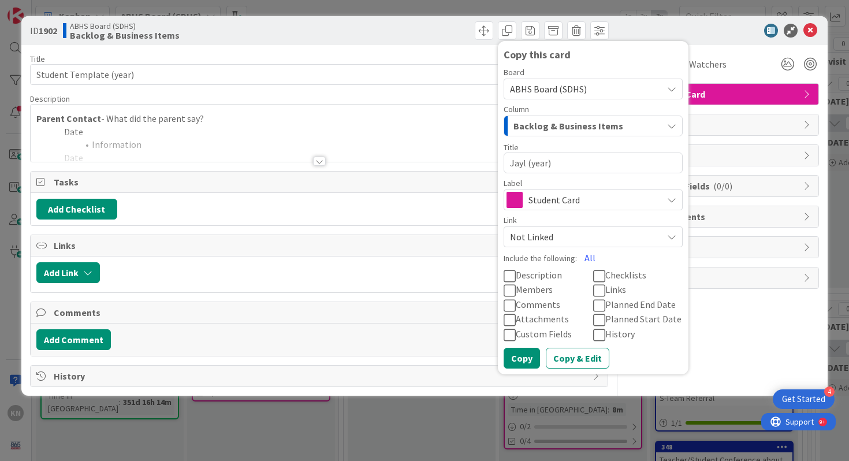
type textarea "x"
type textarea "Jayla (year)"
type textarea "x"
type textarea "Jayla (year)"
type textarea "x"
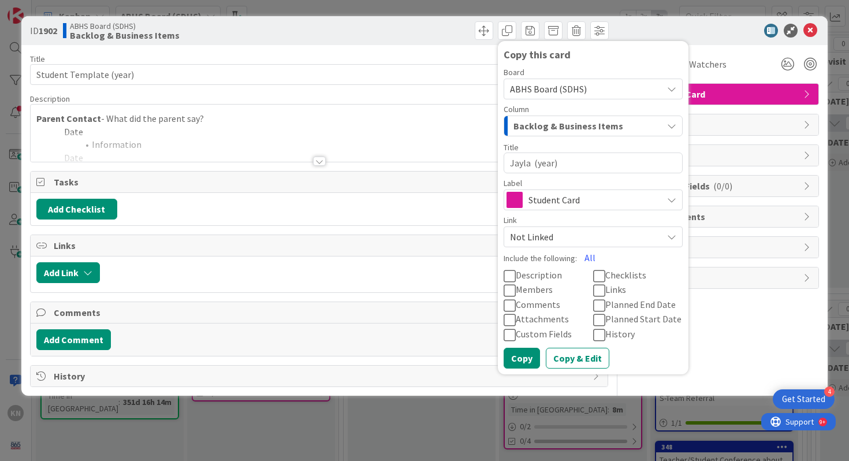
type textarea "[PERSON_NAME] (year)"
type textarea "x"
type textarea "[PERSON_NAME] (year)"
type textarea "x"
type textarea "[PERSON_NAME] (year)"
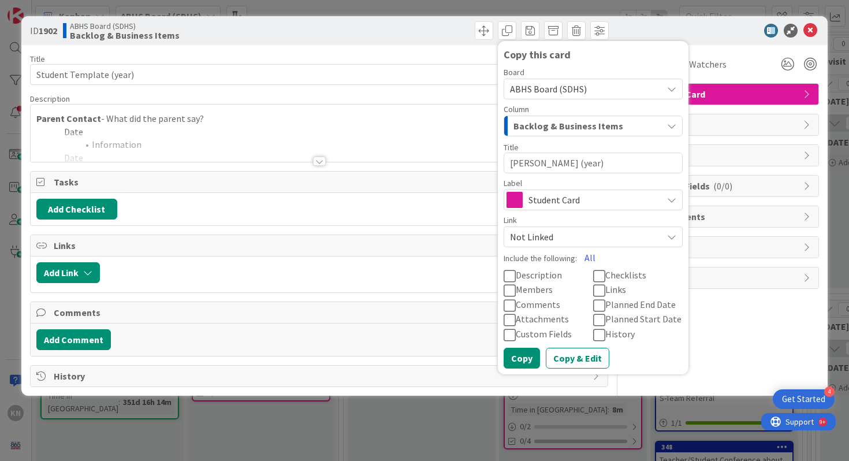
type textarea "x"
type textarea "[PERSON_NAME] (year)"
type textarea "x"
type textarea "[PERSON_NAME] (year)"
click at [564, 166] on textarea "[PERSON_NAME] (year)" at bounding box center [592, 162] width 179 height 21
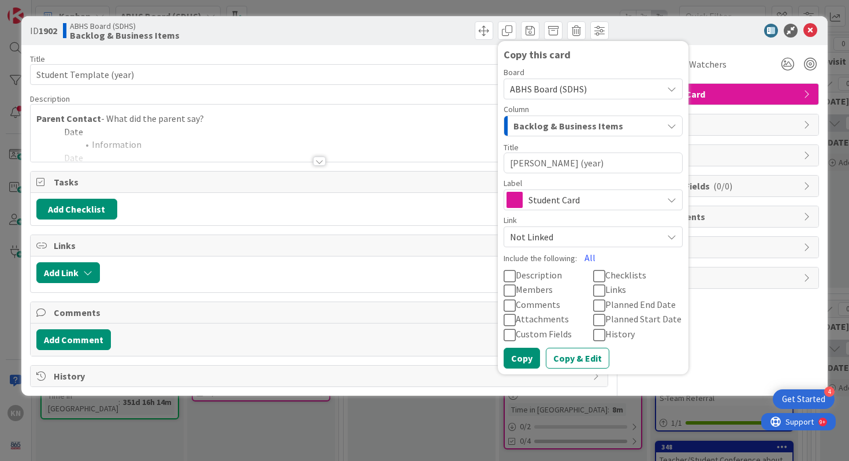
click at [564, 166] on textarea "[PERSON_NAME] (year)" at bounding box center [592, 162] width 179 height 21
type textarea "x"
type textarea "[PERSON_NAME] (2)"
type textarea "x"
type textarea "[PERSON_NAME] (20)"
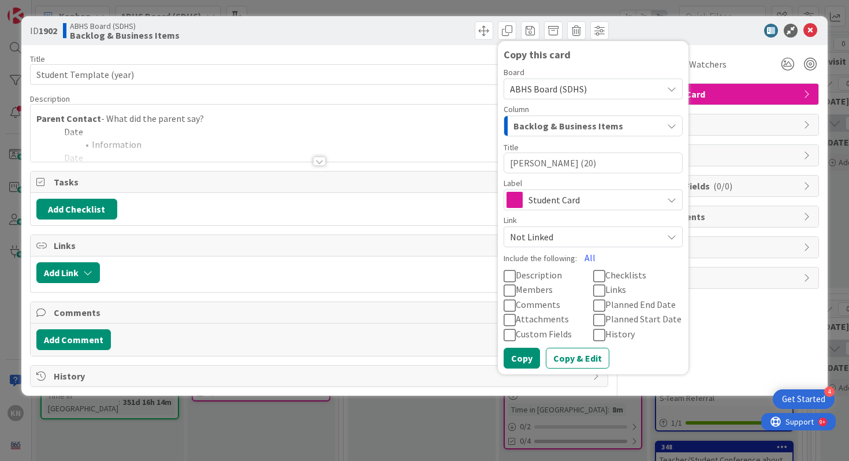
type textarea "x"
type textarea "[PERSON_NAME] (202)"
type textarea "x"
type textarea "[PERSON_NAME] (2027)"
click at [511, 275] on icon at bounding box center [509, 276] width 12 height 14
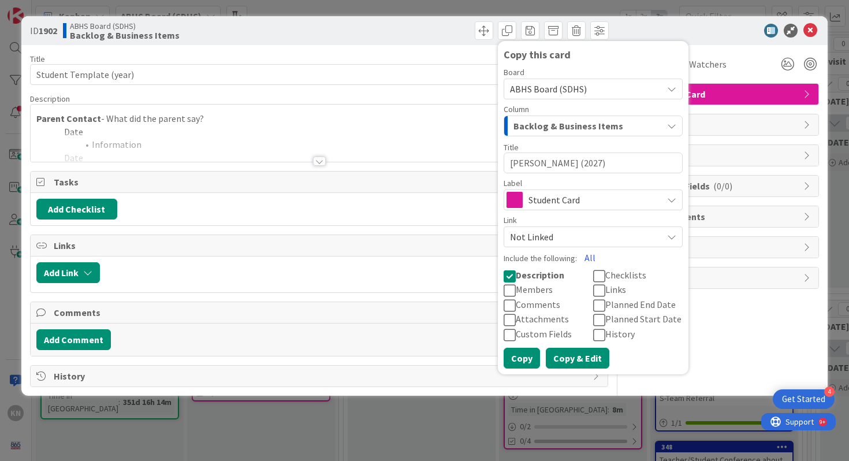
click at [560, 360] on button "Copy & Edit" at bounding box center [576, 357] width 63 height 21
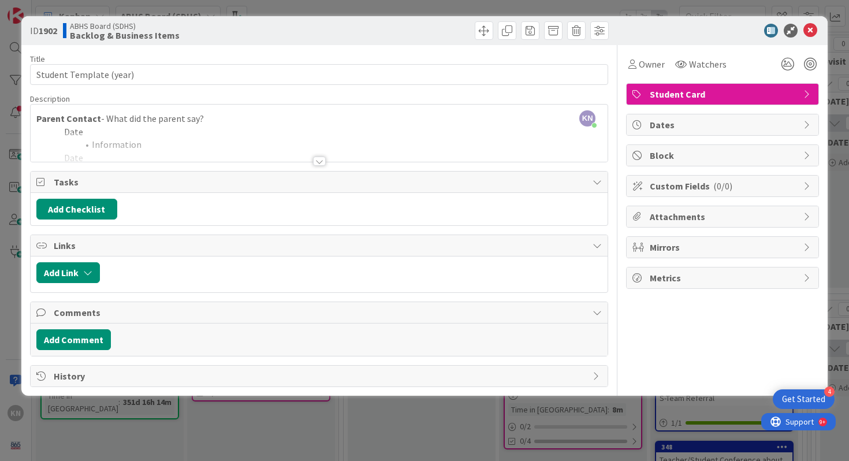
type textarea "x"
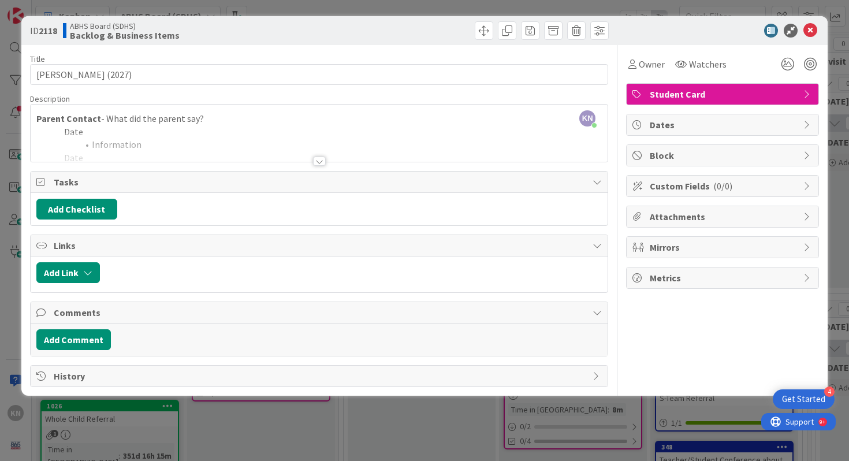
click at [71, 128] on div "KN [PERSON_NAME] just joined Parent Contact - What did the parent say? Date Inf…" at bounding box center [319, 132] width 577 height 57
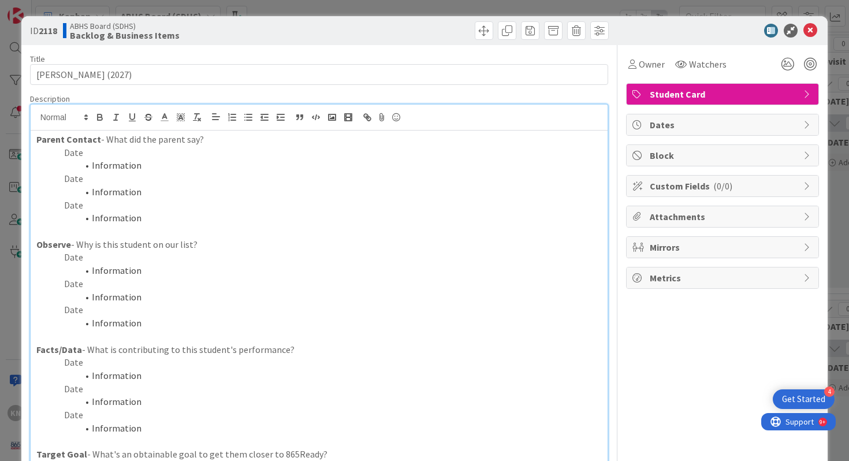
click at [71, 128] on div at bounding box center [319, 117] width 577 height 26
click at [70, 264] on li "Information" at bounding box center [326, 270] width 552 height 13
click at [70, 255] on p "Date" at bounding box center [319, 257] width 566 height 13
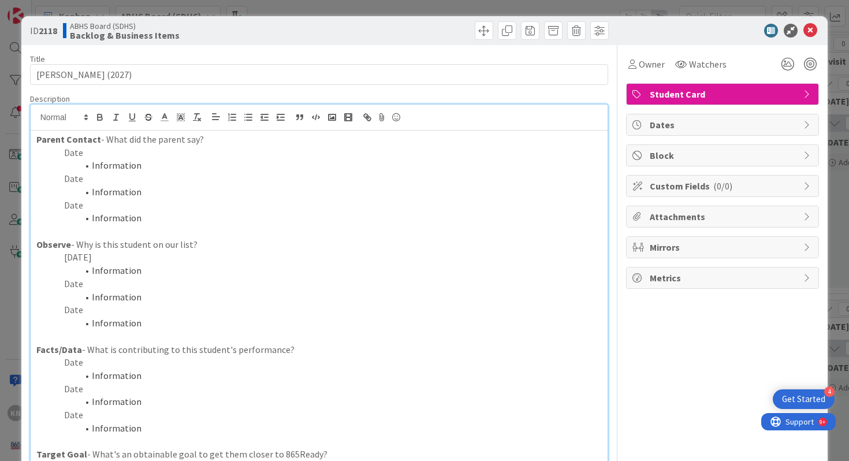
click at [103, 268] on li "Information" at bounding box center [326, 270] width 552 height 13
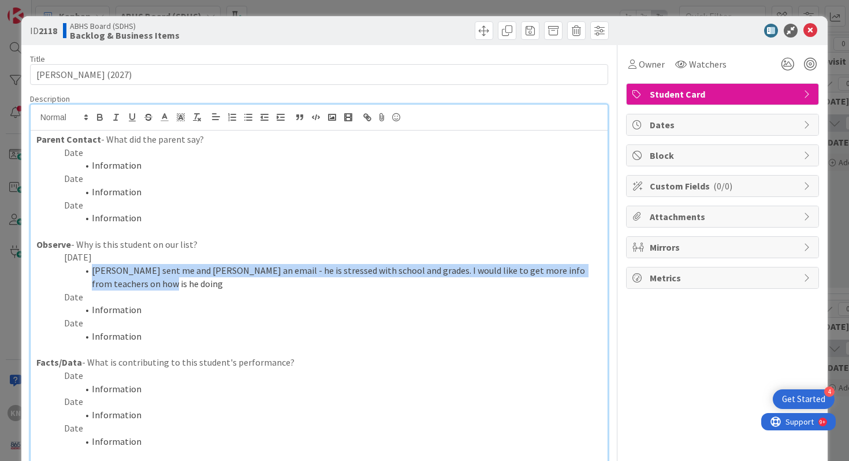
drag, startPoint x: 96, startPoint y: 272, endPoint x: 128, endPoint y: 284, distance: 34.0
click at [128, 284] on li "[PERSON_NAME] sent me and [PERSON_NAME] an email - he is stressed with school a…" at bounding box center [326, 277] width 552 height 26
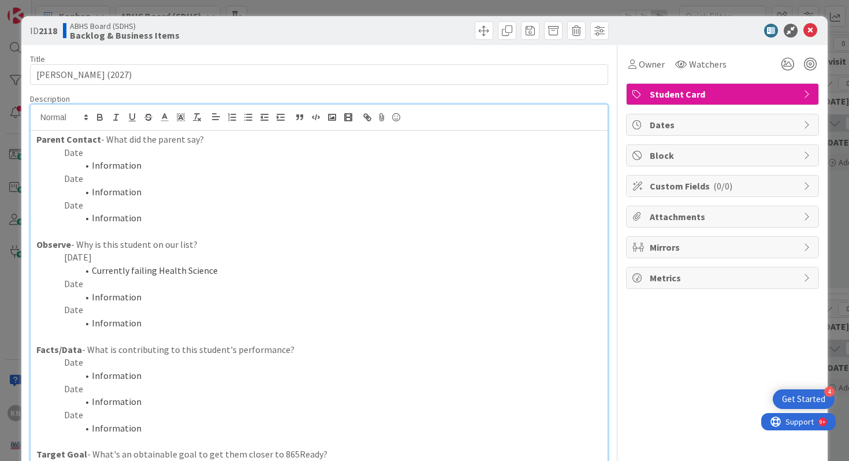
click at [74, 153] on p "Date" at bounding box center [319, 152] width 566 height 13
click at [94, 166] on li "Information" at bounding box center [326, 165] width 552 height 13
click at [92, 167] on li "contacted mom" at bounding box center [326, 165] width 552 height 13
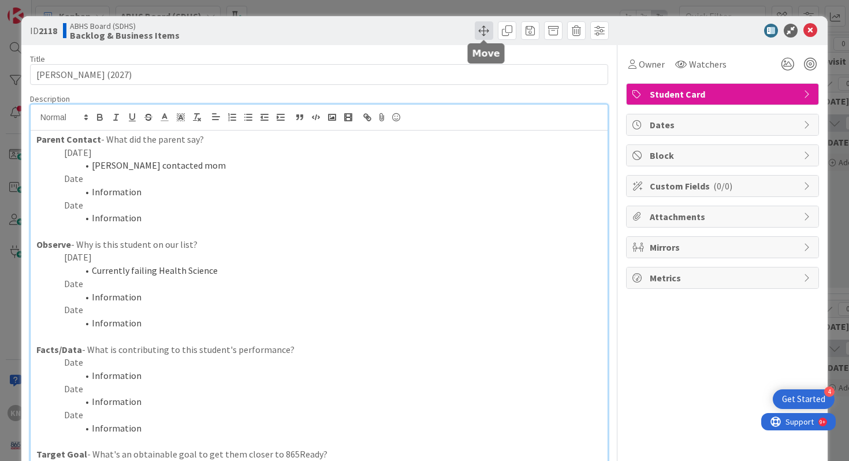
click at [487, 33] on span at bounding box center [483, 30] width 18 height 18
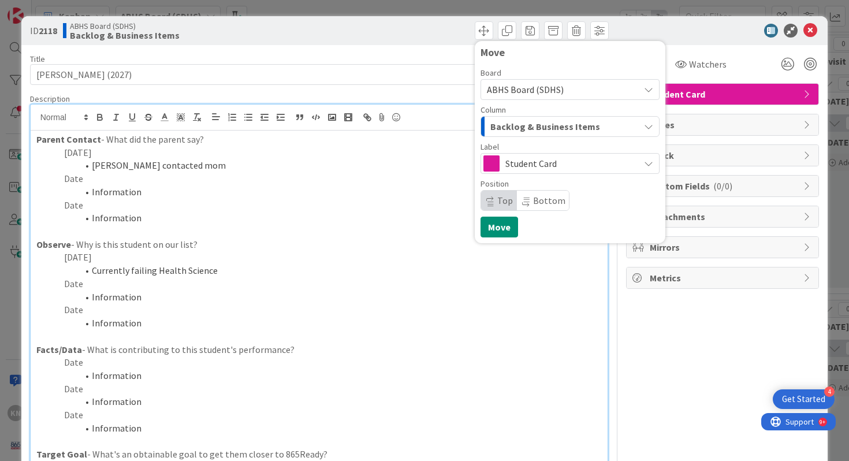
click at [504, 119] on span "Backlog & Business Items" at bounding box center [545, 126] width 110 height 15
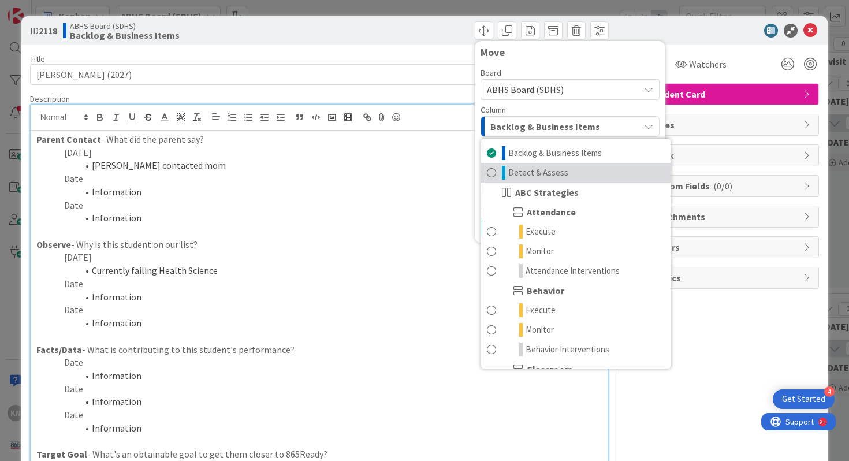
click at [518, 175] on span "Detect & Assess" at bounding box center [538, 173] width 60 height 14
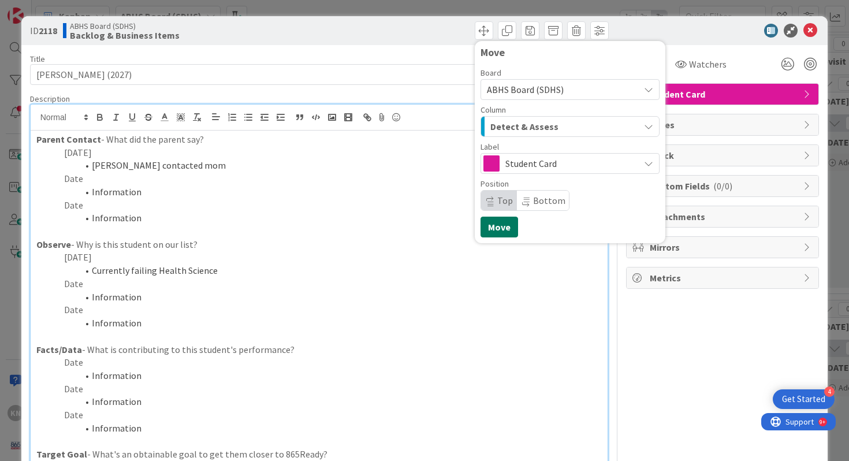
click at [494, 236] on button "Move" at bounding box center [499, 226] width 38 height 21
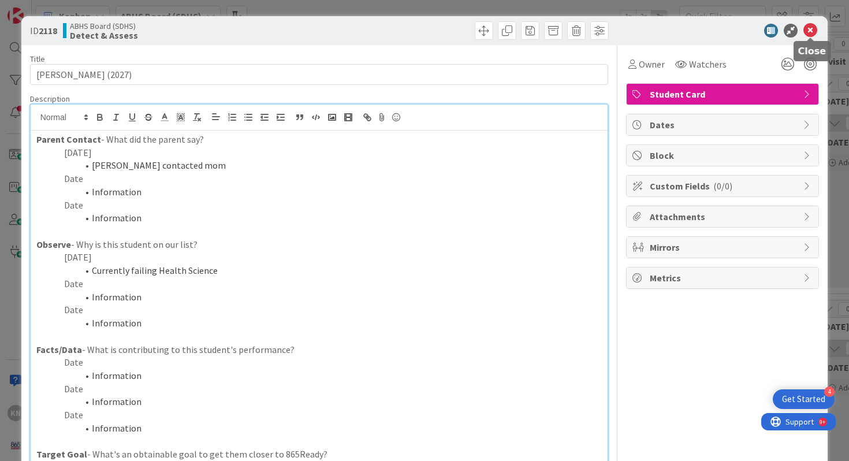
click at [809, 30] on icon at bounding box center [810, 31] width 14 height 14
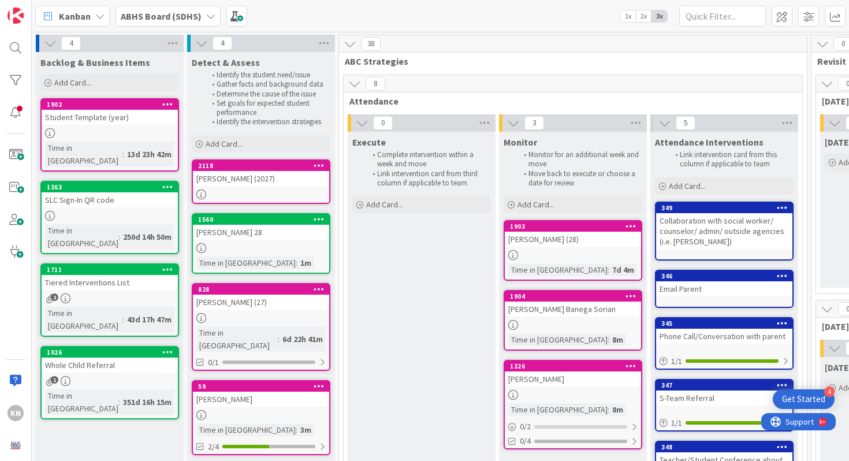
scroll to position [0, 345]
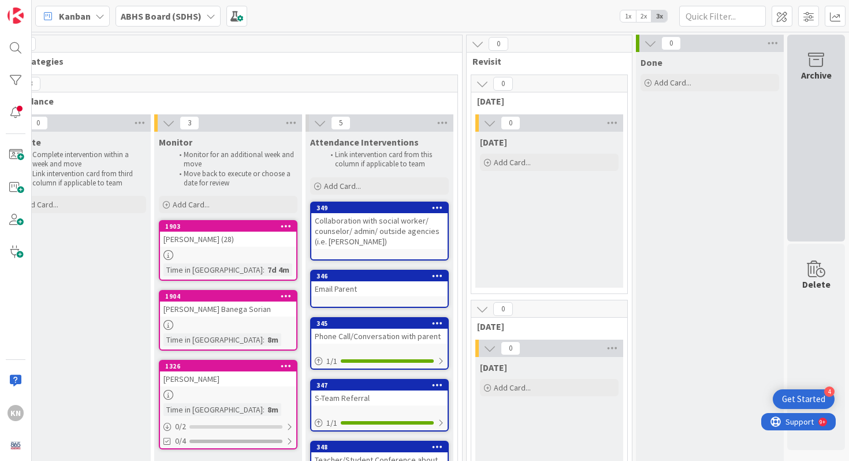
click at [824, 54] on icon at bounding box center [816, 60] width 44 height 16
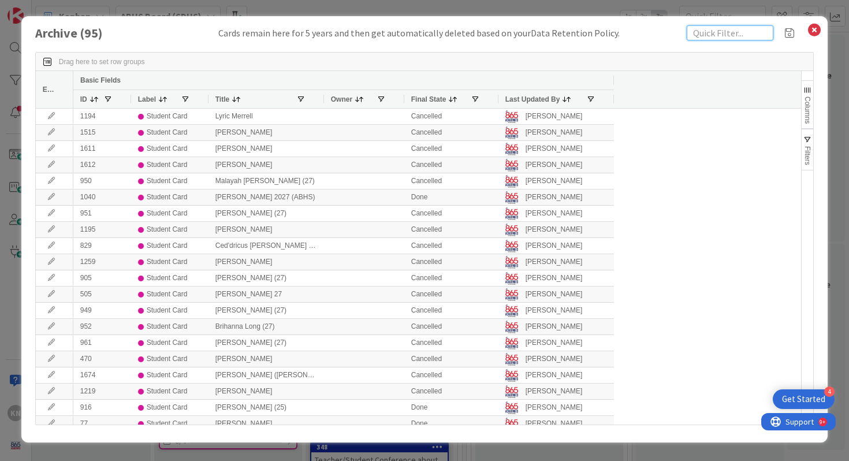
click at [700, 36] on input "text" at bounding box center [729, 32] width 87 height 15
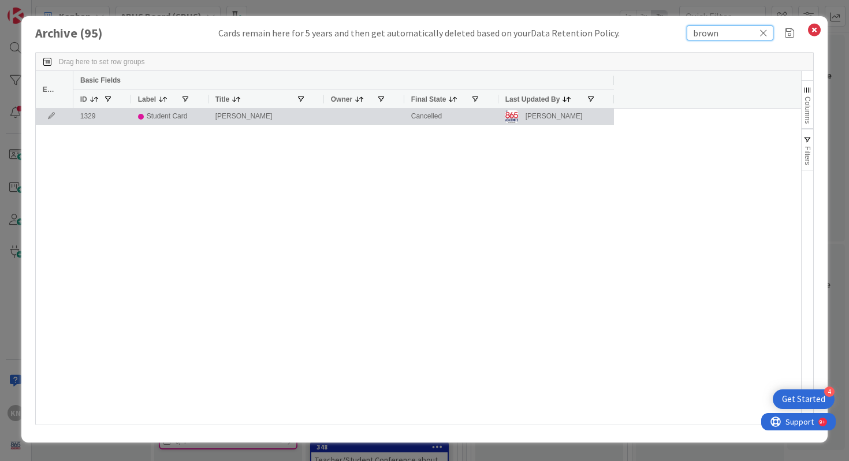
type input "brown"
click at [54, 117] on icon at bounding box center [51, 116] width 17 height 7
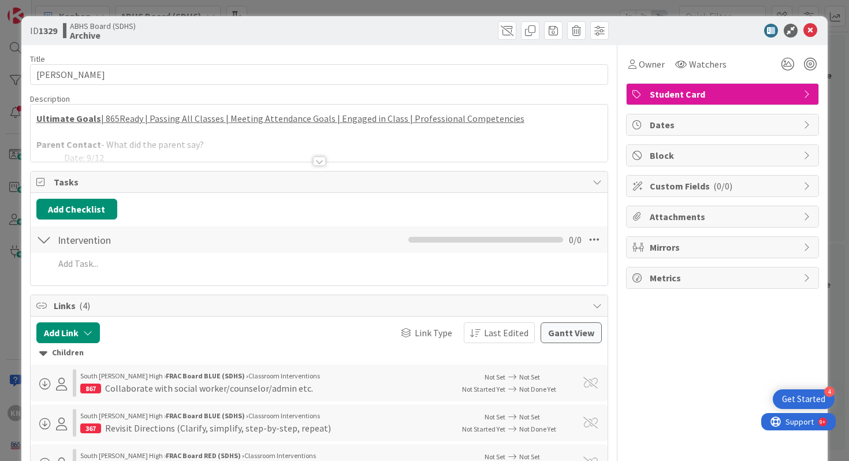
click at [318, 162] on div at bounding box center [319, 160] width 13 height 9
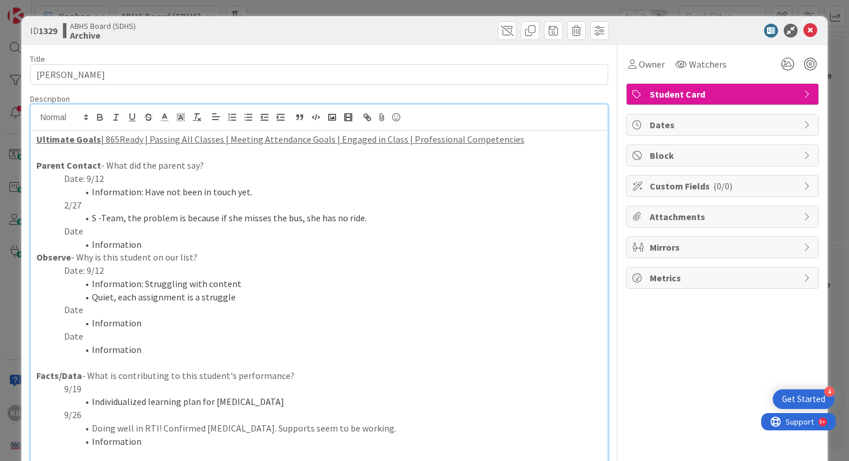
click at [73, 311] on p "Date" at bounding box center [319, 309] width 566 height 13
click at [103, 324] on li "Information" at bounding box center [326, 322] width 552 height 13
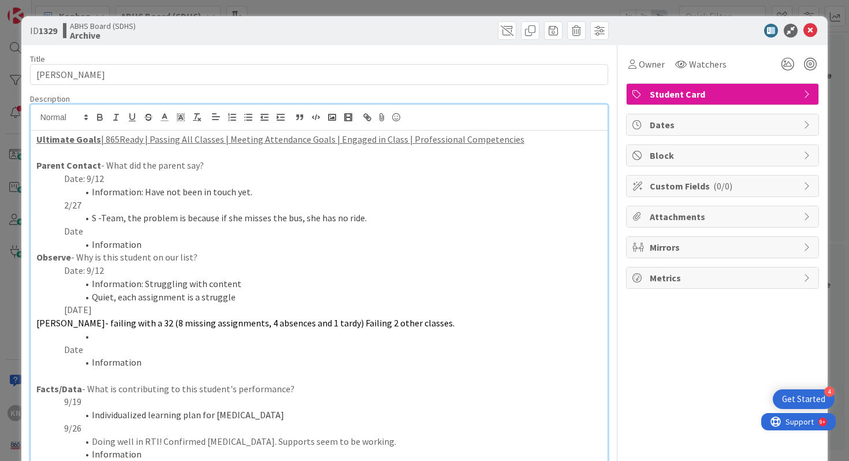
click at [36, 323] on span "[PERSON_NAME]- failing with a 32 (8 missing assignments, 4 absences and 1 tardy…" at bounding box center [245, 323] width 418 height 12
click at [248, 120] on line "button" at bounding box center [248, 120] width 5 height 0
click at [100, 335] on li at bounding box center [326, 336] width 552 height 13
click at [380, 323] on span "[PERSON_NAME]- failing with a 32 (8 missing assignments, 4 absences and 1 tardy…" at bounding box center [301, 323] width 418 height 12
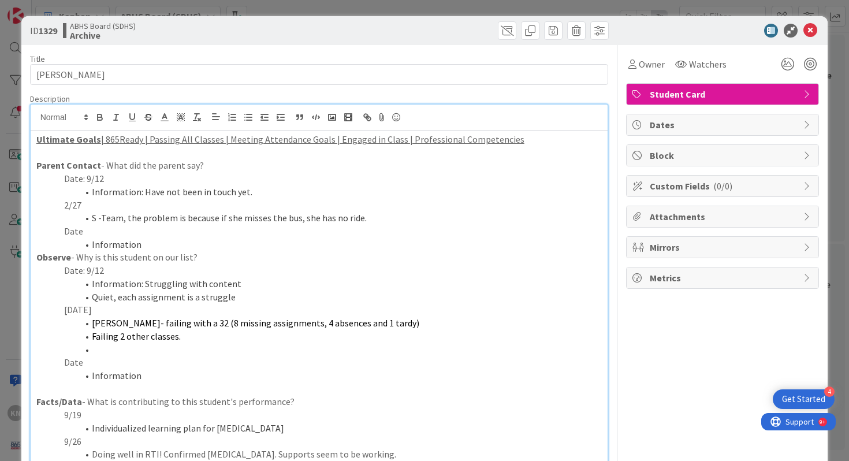
click at [74, 231] on p "Date" at bounding box center [319, 231] width 566 height 13
click at [109, 242] on li "Information" at bounding box center [326, 244] width 552 height 13
click at [507, 31] on span at bounding box center [507, 30] width 18 height 18
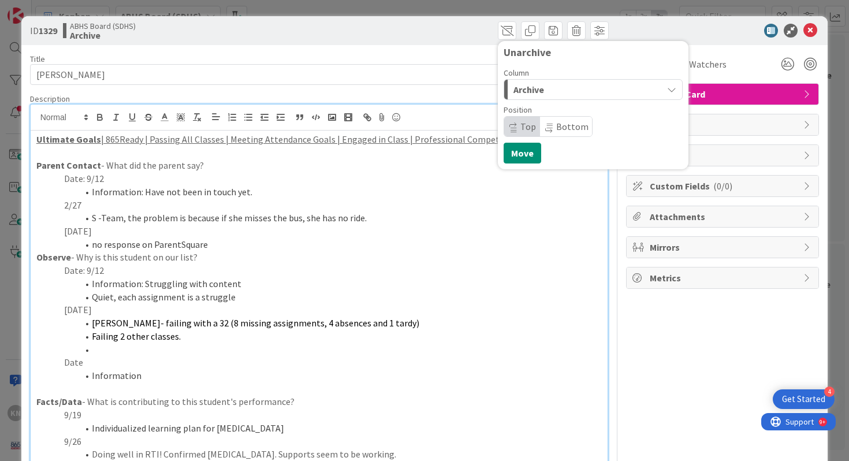
click at [528, 88] on span "Archive" at bounding box center [528, 89] width 31 height 15
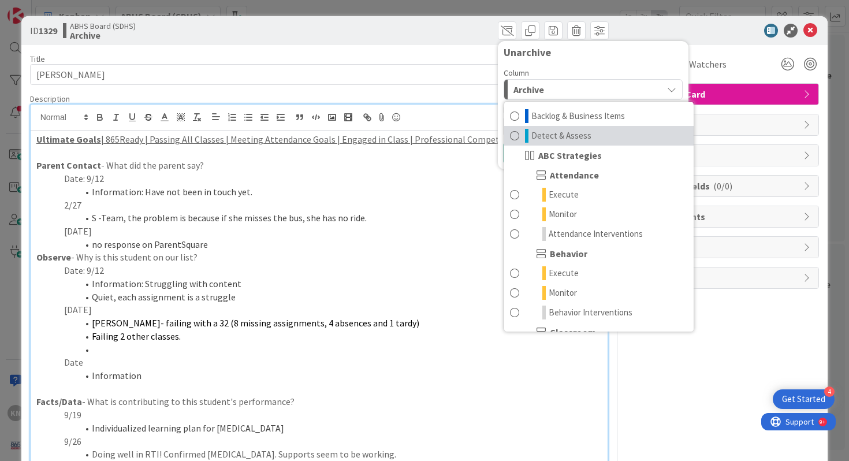
click at [544, 131] on span "Detect & Assess" at bounding box center [561, 136] width 60 height 14
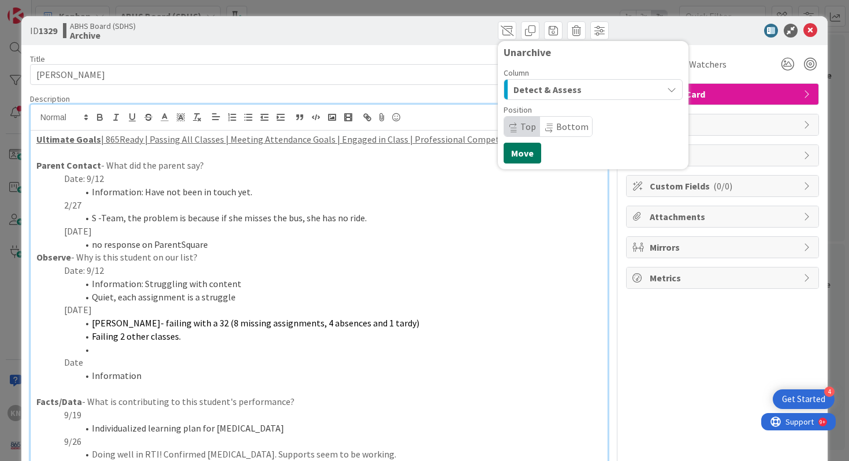
click at [526, 156] on button "Move" at bounding box center [522, 153] width 38 height 21
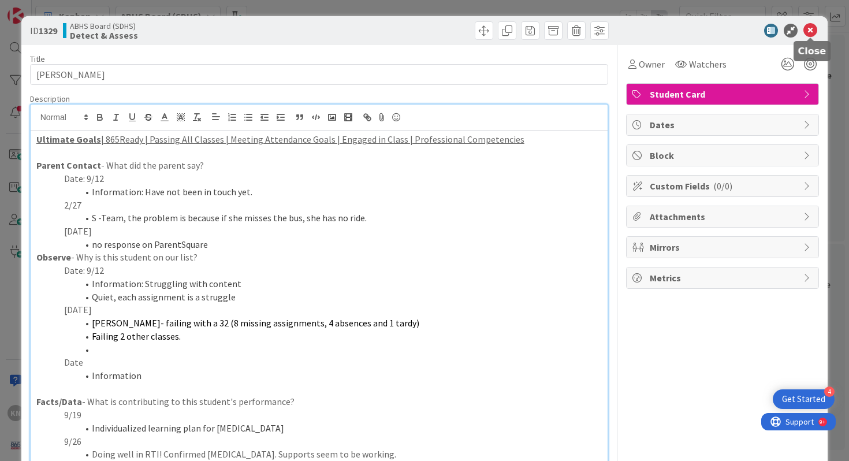
click at [810, 31] on icon at bounding box center [810, 31] width 14 height 14
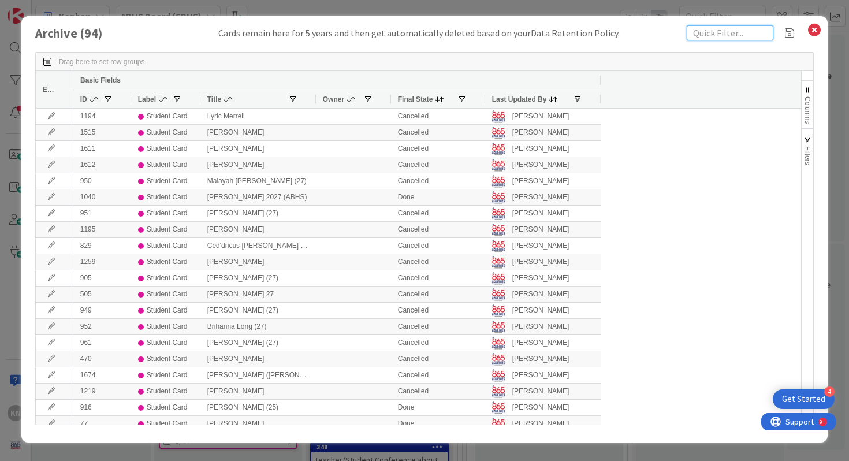
click at [710, 33] on input "text" at bounding box center [729, 32] width 87 height 15
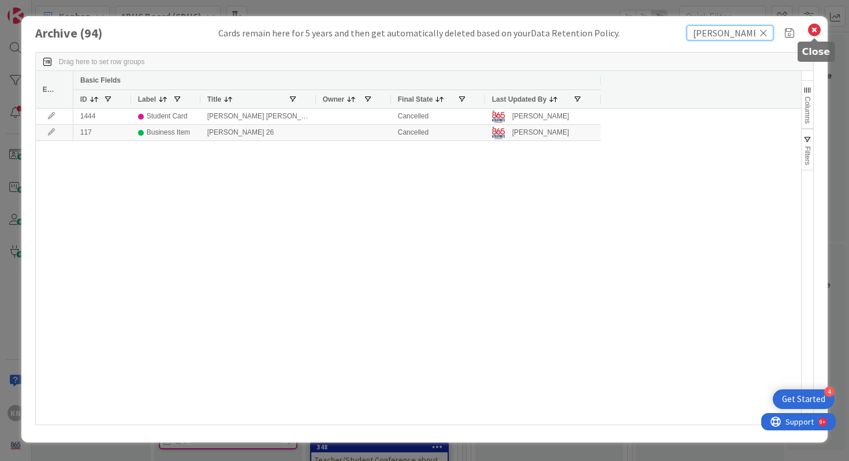
type input "[PERSON_NAME]"
click at [814, 30] on icon at bounding box center [813, 30] width 15 height 16
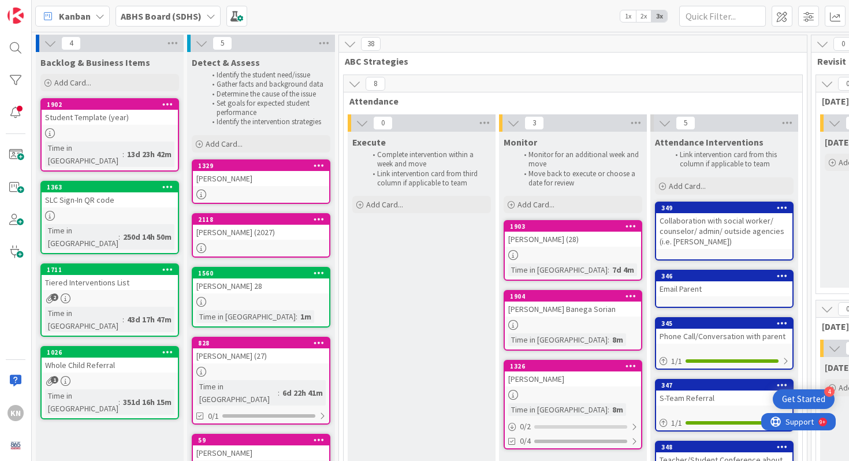
click at [74, 121] on div "Student Template (year)" at bounding box center [110, 117] width 136 height 15
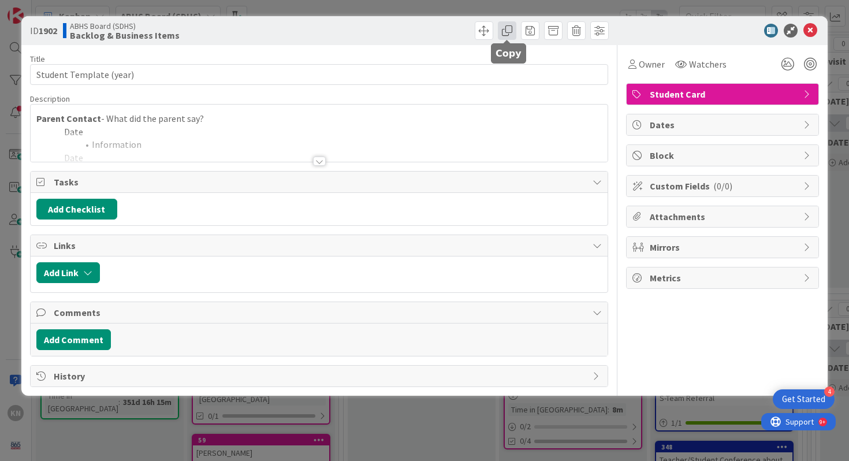
click at [506, 29] on span at bounding box center [507, 30] width 18 height 18
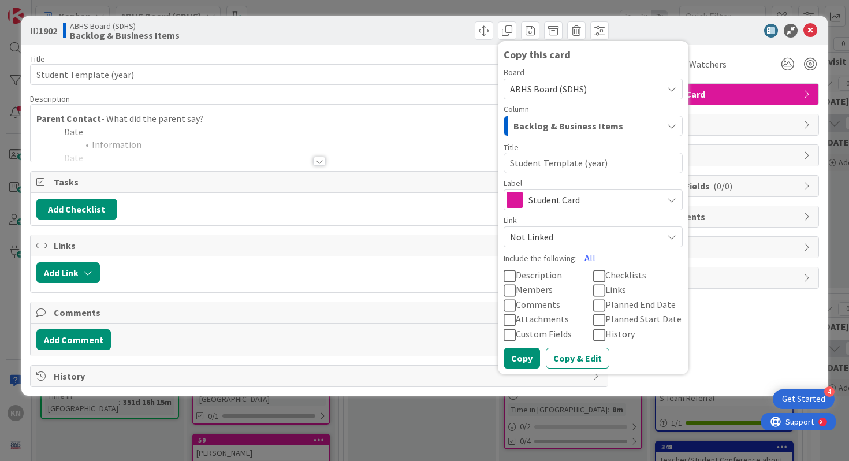
click at [510, 274] on icon at bounding box center [509, 276] width 12 height 14
click at [559, 162] on textarea "Student Template (year)" at bounding box center [592, 162] width 179 height 21
click at [570, 355] on button "Copy & Edit" at bounding box center [576, 357] width 63 height 21
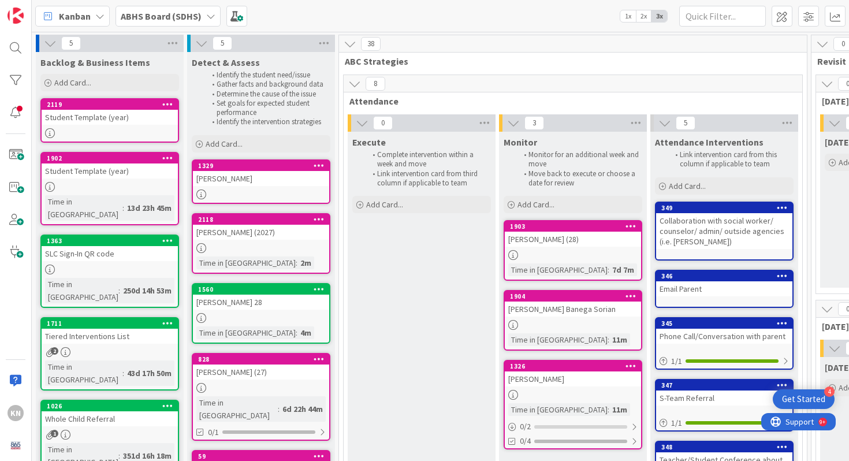
type textarea "x"
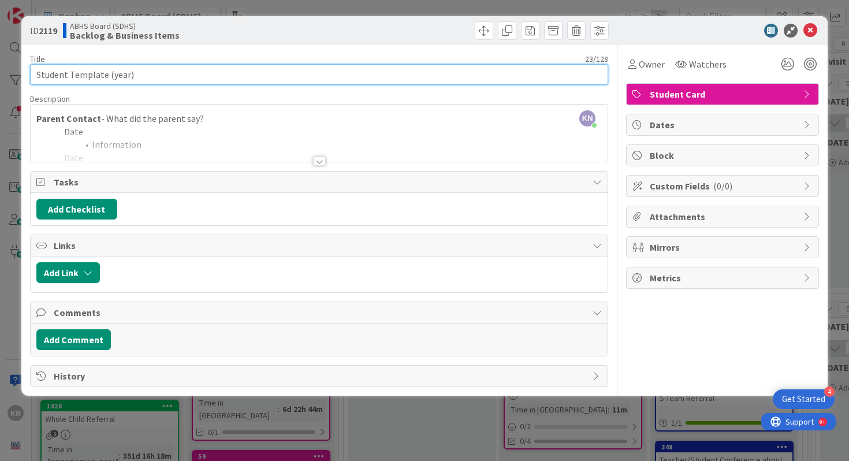
click at [91, 72] on input "Student Template (year)" at bounding box center [319, 74] width 578 height 21
click at [53, 76] on input "Student [PERSON_NAME] (year)" at bounding box center [319, 74] width 578 height 21
click at [100, 75] on input "[PERSON_NAME] (year)" at bounding box center [319, 74] width 578 height 21
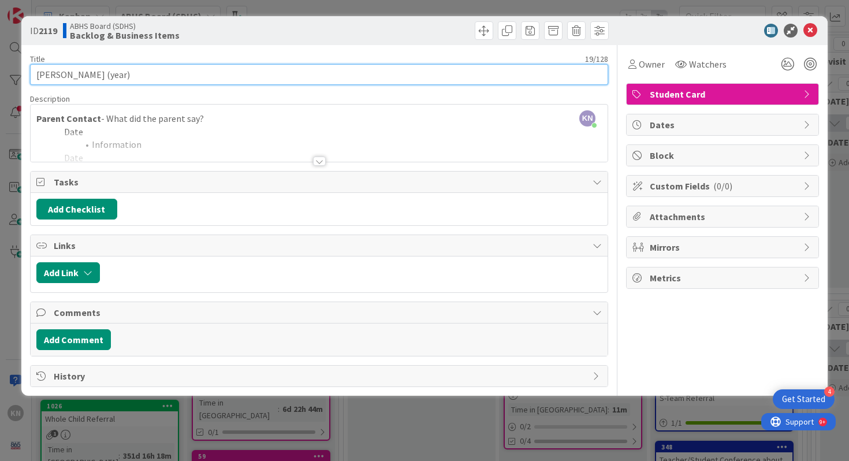
click at [100, 75] on input "[PERSON_NAME] (year)" at bounding box center [319, 74] width 578 height 21
type input "[PERSON_NAME] (2027)"
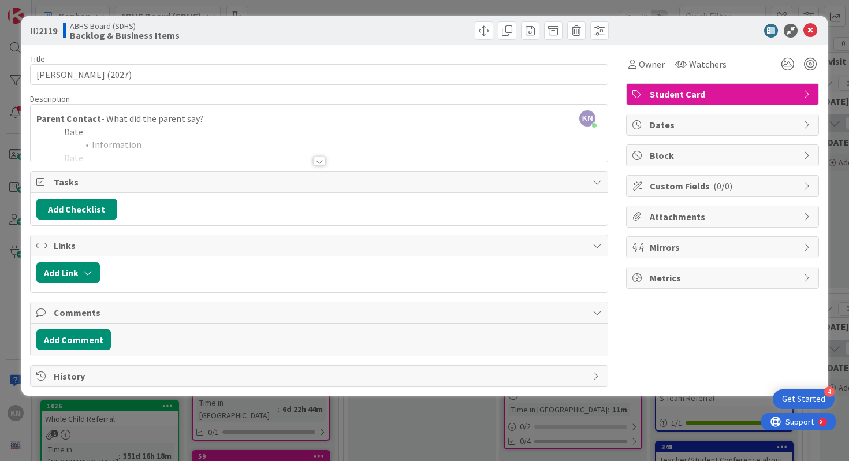
click at [317, 161] on div at bounding box center [319, 160] width 13 height 9
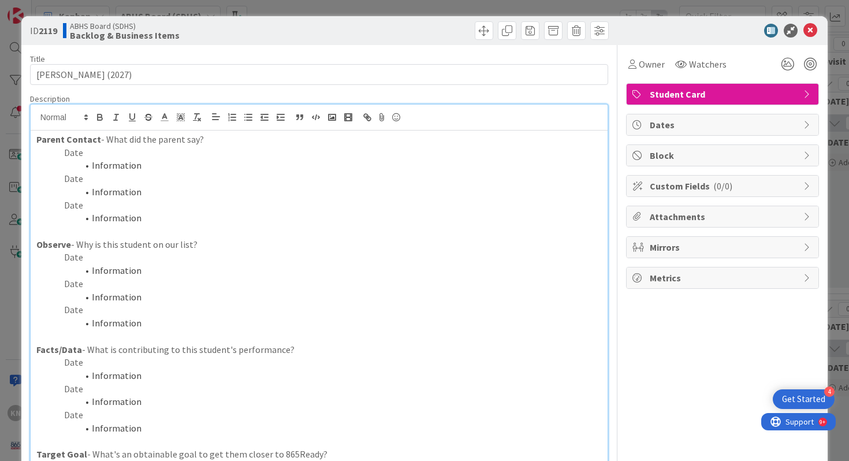
click at [73, 261] on p "Date" at bounding box center [319, 257] width 566 height 13
click at [112, 264] on li "Information" at bounding box center [326, 270] width 552 height 13
click at [76, 156] on p "Date" at bounding box center [319, 152] width 566 height 13
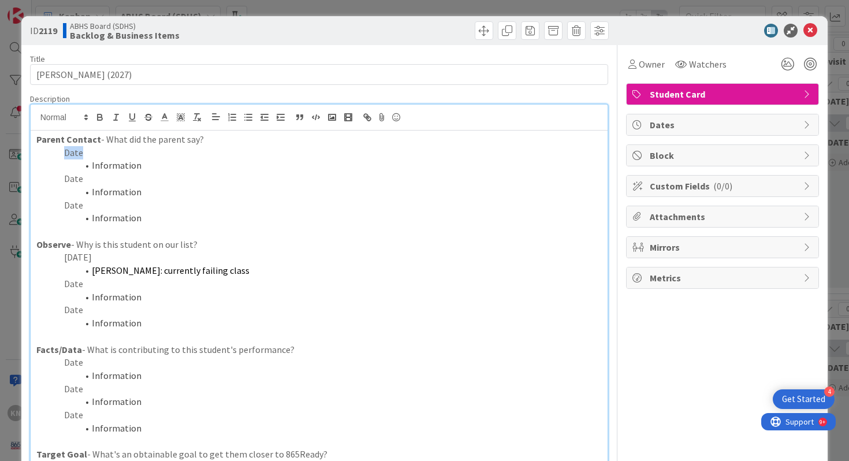
click at [76, 156] on p "Date" at bounding box center [319, 152] width 566 height 13
click at [102, 165] on li "Information" at bounding box center [326, 165] width 552 height 13
click at [486, 30] on span at bounding box center [483, 30] width 18 height 18
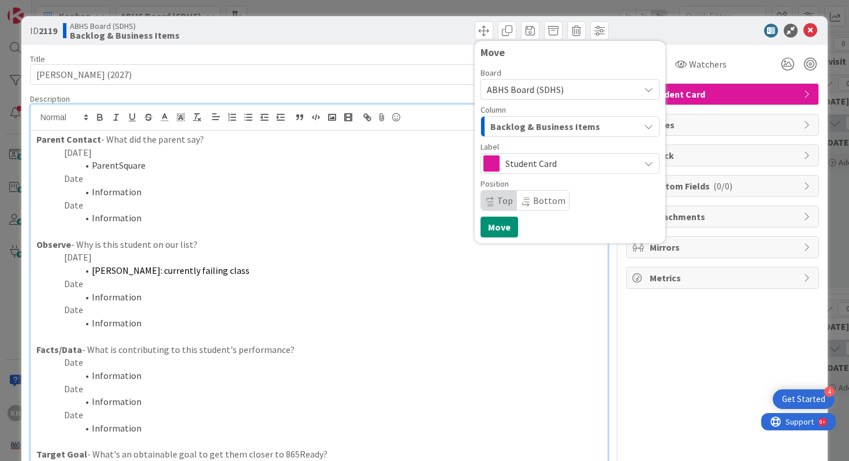
click at [513, 125] on span "Backlog & Business Items" at bounding box center [545, 126] width 110 height 15
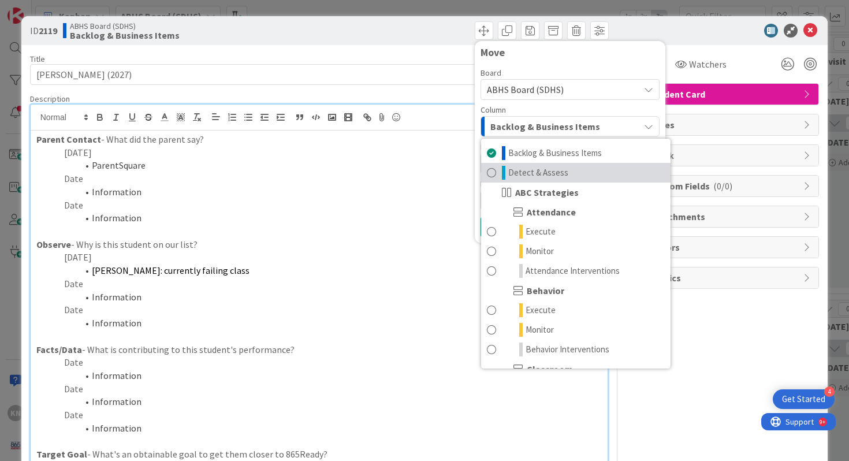
click at [522, 168] on span "Detect & Assess" at bounding box center [538, 173] width 60 height 14
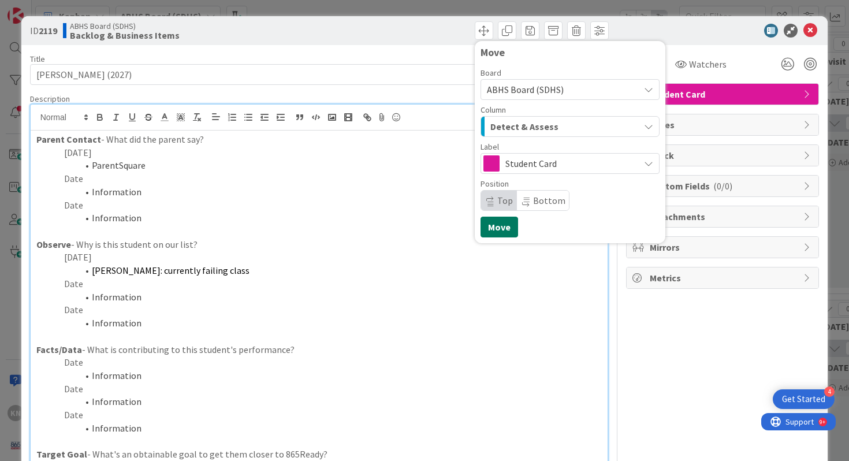
click at [505, 224] on button "Move" at bounding box center [499, 226] width 38 height 21
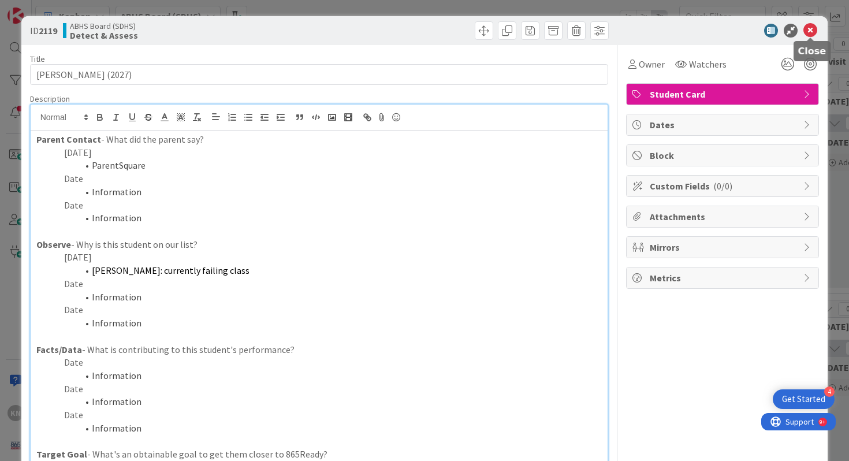
click at [811, 30] on icon at bounding box center [810, 31] width 14 height 14
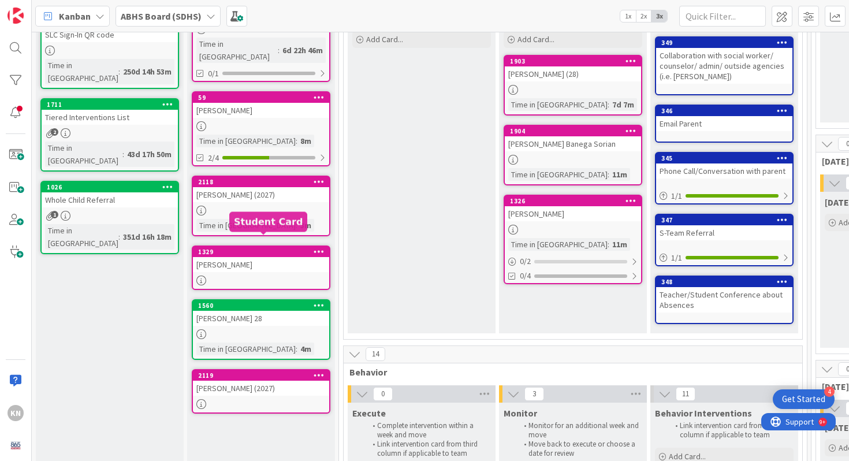
scroll to position [165, 0]
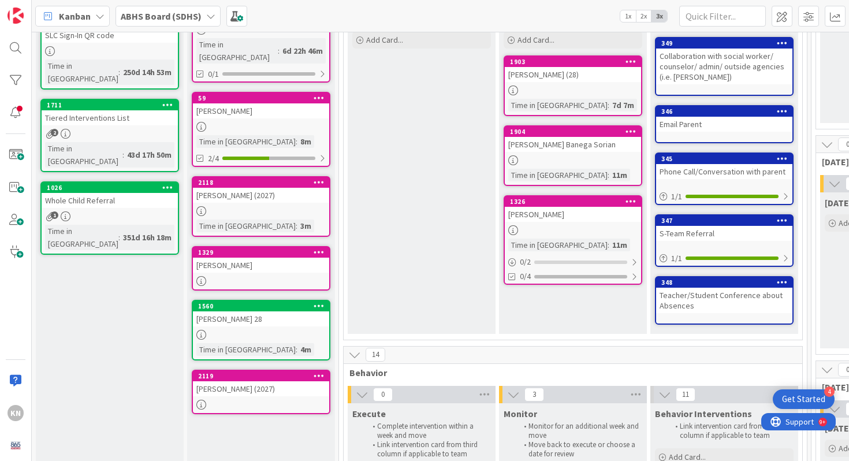
drag, startPoint x: 248, startPoint y: 237, endPoint x: 225, endPoint y: 1, distance: 236.6
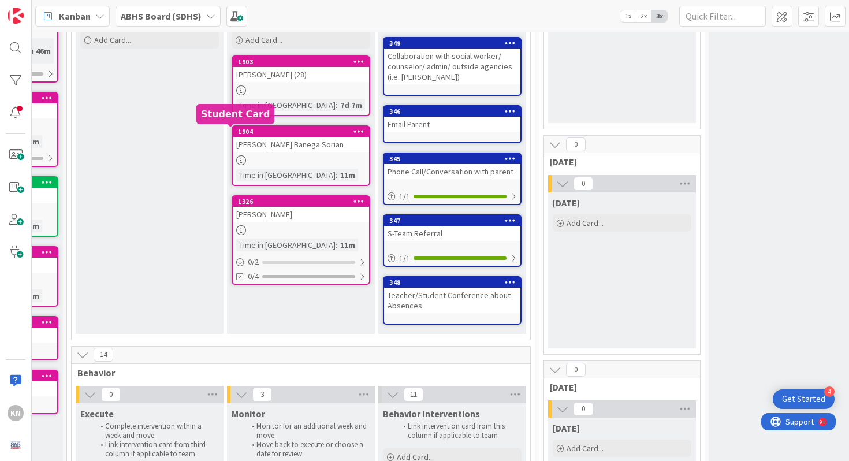
scroll to position [165, 345]
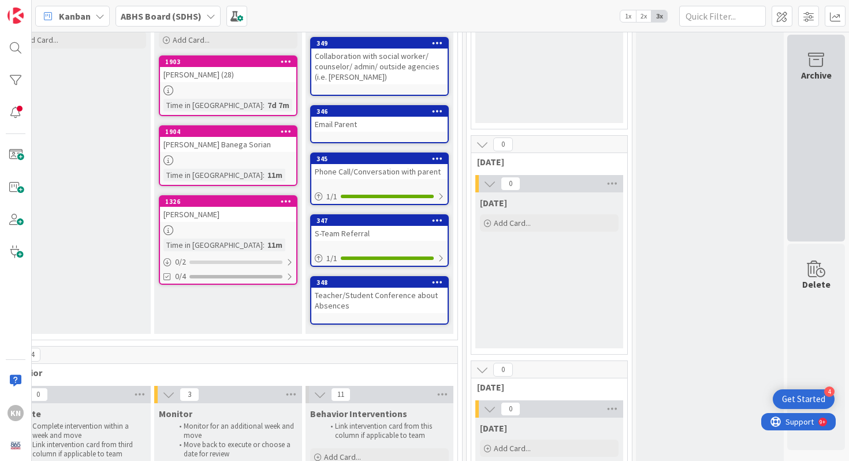
click at [820, 59] on icon at bounding box center [816, 60] width 44 height 16
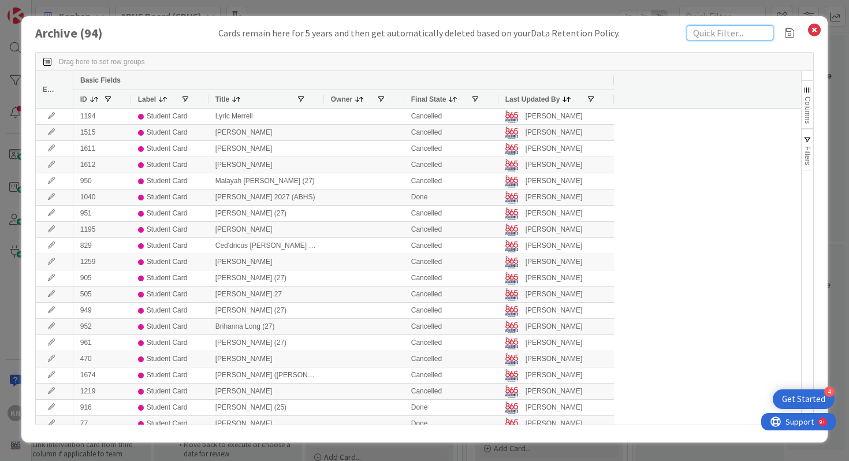
click at [736, 35] on input "text" at bounding box center [729, 32] width 87 height 15
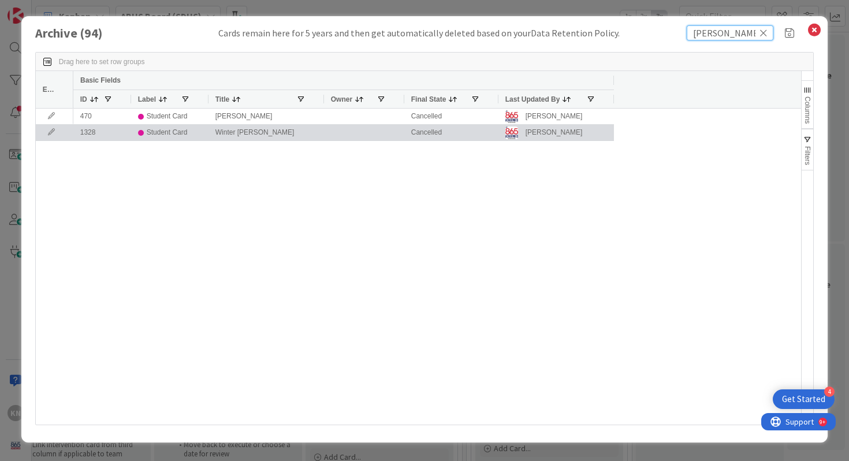
type input "[PERSON_NAME]"
click at [57, 128] on div at bounding box center [55, 133] width 38 height 16
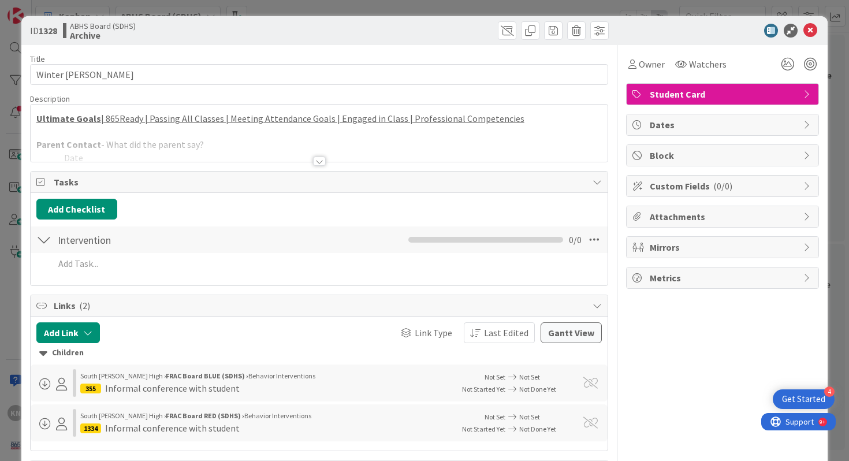
click at [320, 159] on div at bounding box center [319, 160] width 13 height 9
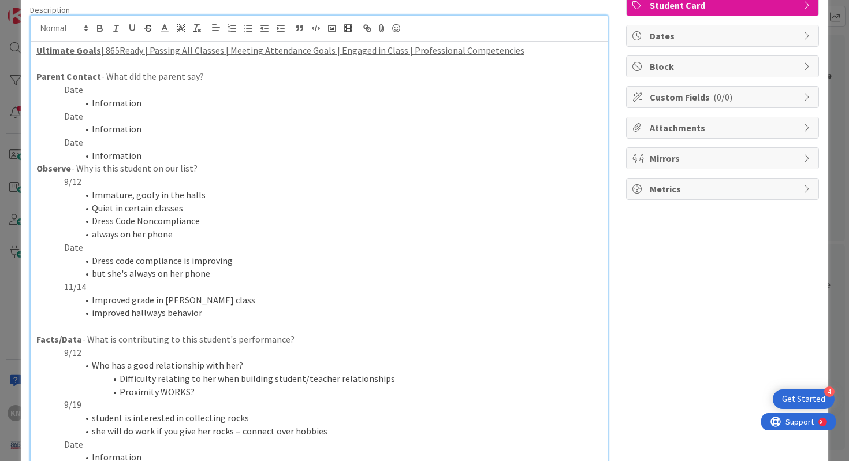
scroll to position [91, 0]
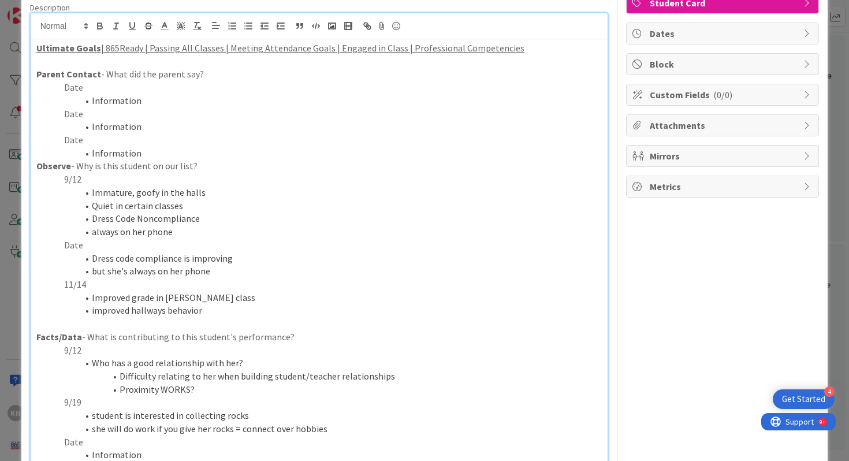
click at [208, 309] on li "improved hallways behavior" at bounding box center [326, 310] width 552 height 13
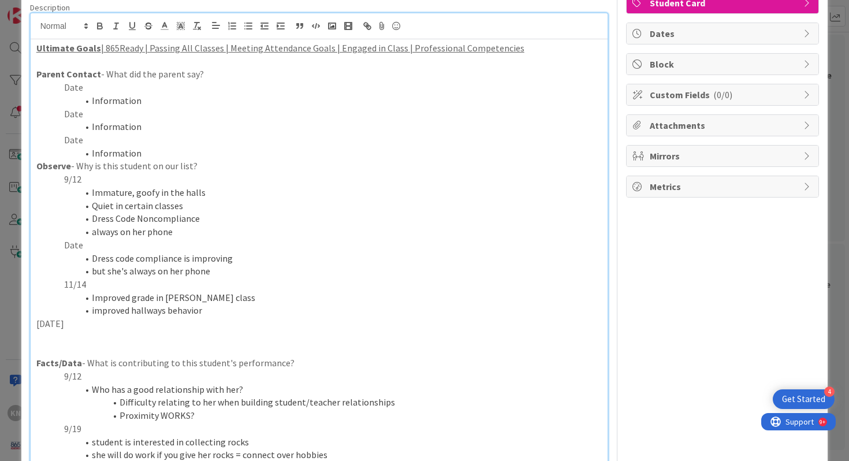
click at [36, 324] on p "[DATE]" at bounding box center [319, 323] width 566 height 13
click at [104, 326] on p "[DATE]" at bounding box center [319, 323] width 566 height 13
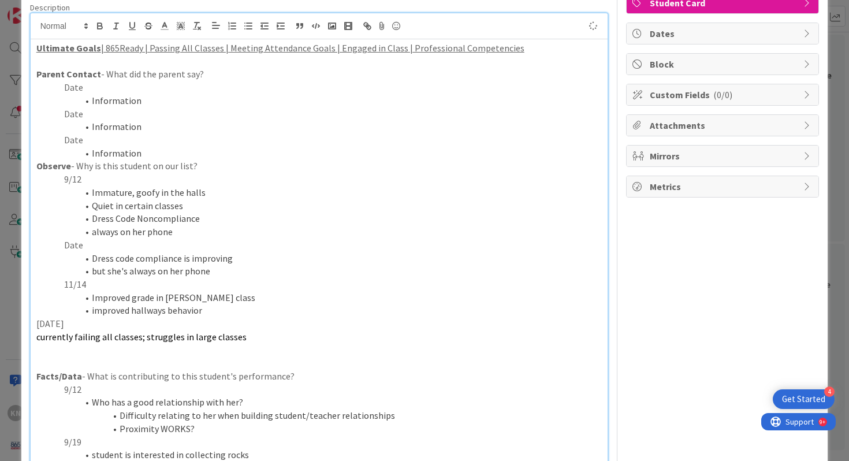
click at [36, 339] on span "currently failing all classes; struggles in large classes" at bounding box center [141, 337] width 210 height 12
click at [248, 26] on line "button" at bounding box center [248, 26] width 5 height 0
click at [199, 338] on span "currently failing all classes; struggles in large classes" at bounding box center [197, 337] width 210 height 12
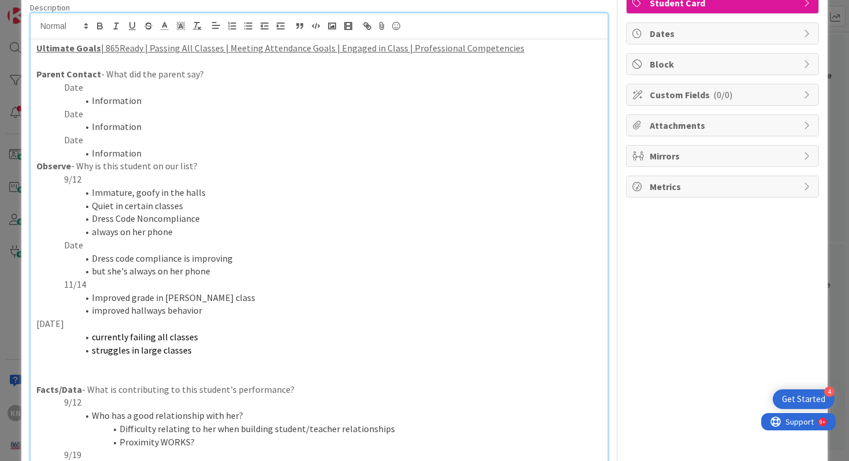
drag, startPoint x: 66, startPoint y: 323, endPoint x: 94, endPoint y: 323, distance: 27.7
click at [94, 323] on p "[DATE]" at bounding box center [319, 323] width 566 height 13
click at [99, 26] on icon "button" at bounding box center [100, 27] width 5 height 3
click at [258, 308] on li "improved hallways behavior" at bounding box center [326, 310] width 552 height 13
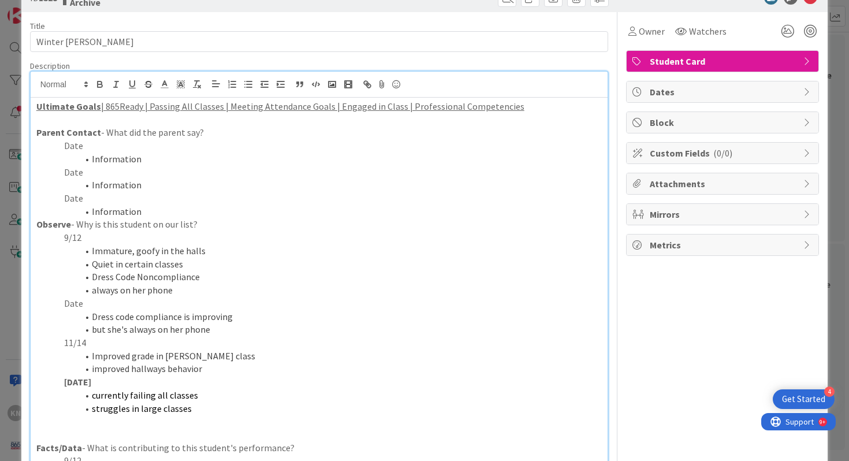
scroll to position [0, 0]
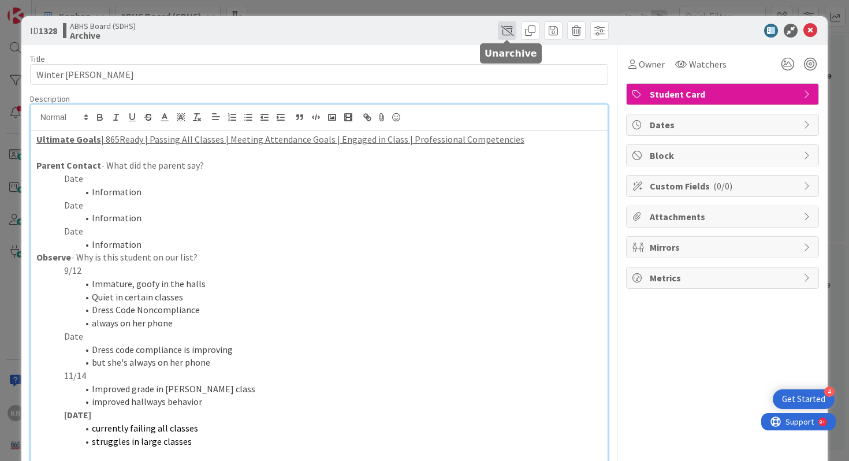
click at [507, 27] on span at bounding box center [507, 30] width 18 height 18
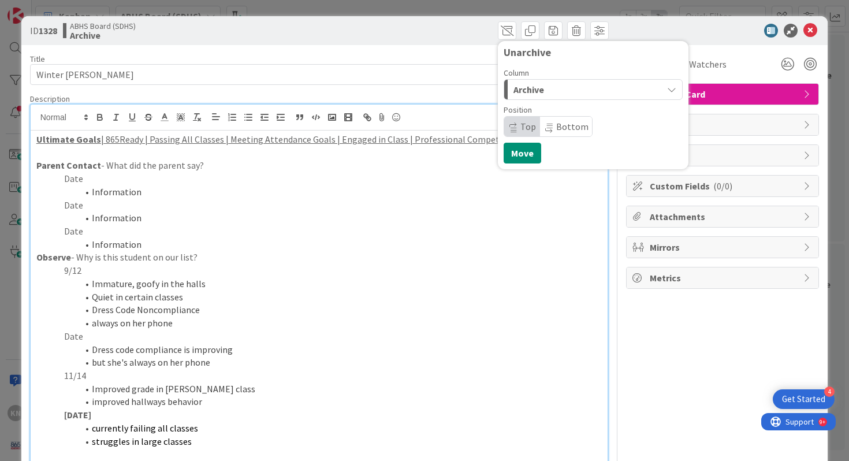
click at [522, 91] on span "Archive" at bounding box center [528, 89] width 31 height 15
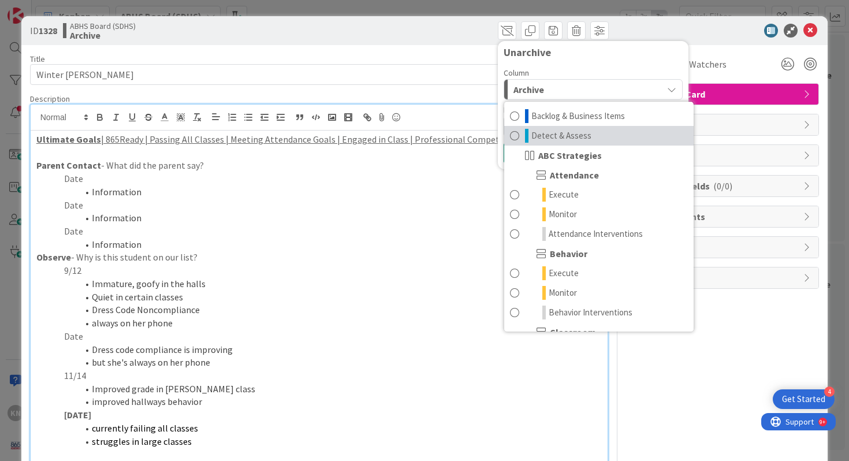
click at [537, 132] on span "Detect & Assess" at bounding box center [561, 136] width 60 height 14
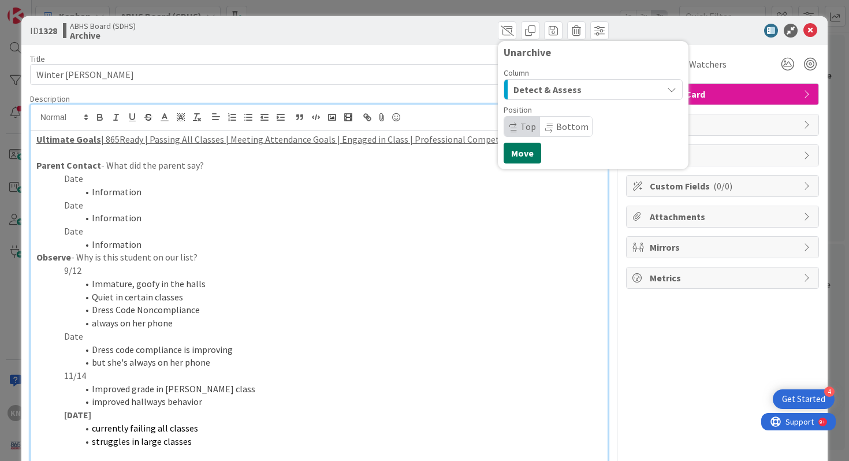
click at [533, 156] on button "Move" at bounding box center [522, 153] width 38 height 21
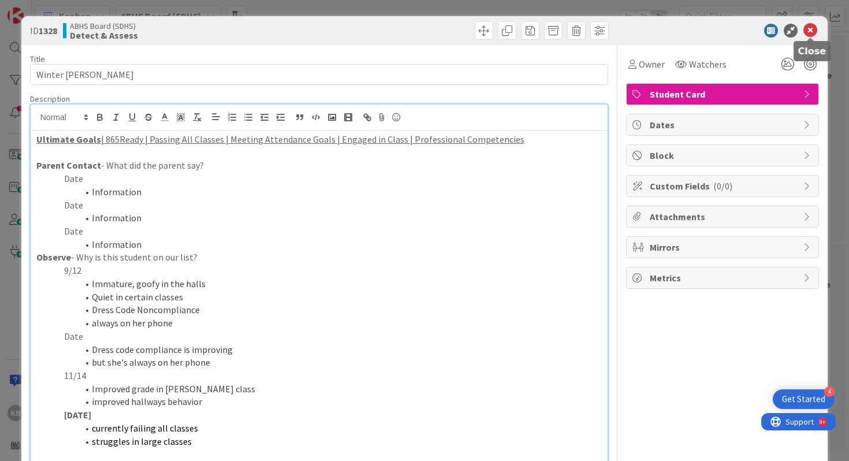
click at [812, 28] on icon at bounding box center [810, 31] width 14 height 14
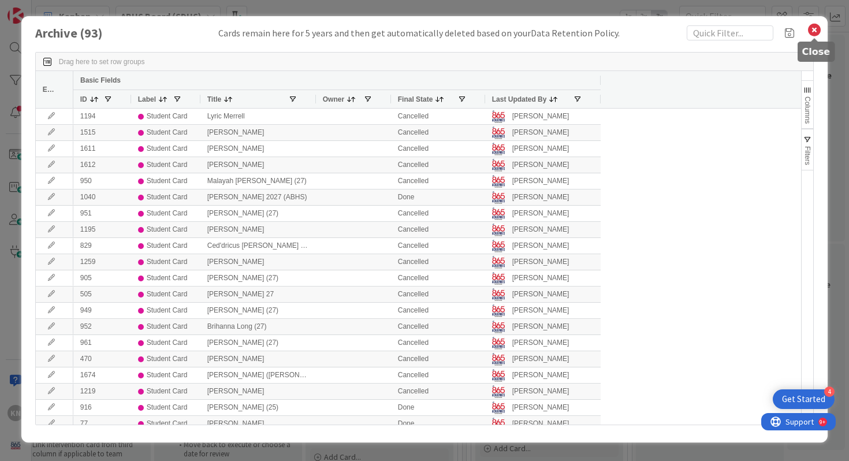
click at [814, 26] on icon at bounding box center [813, 30] width 15 height 16
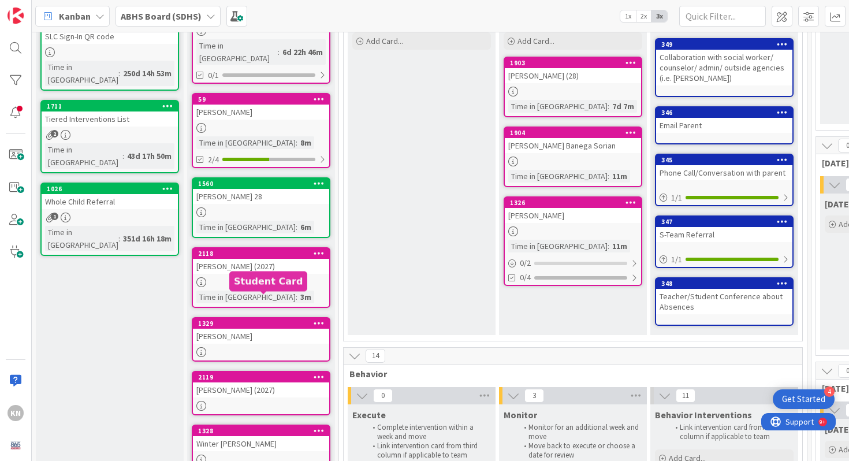
scroll to position [161, 0]
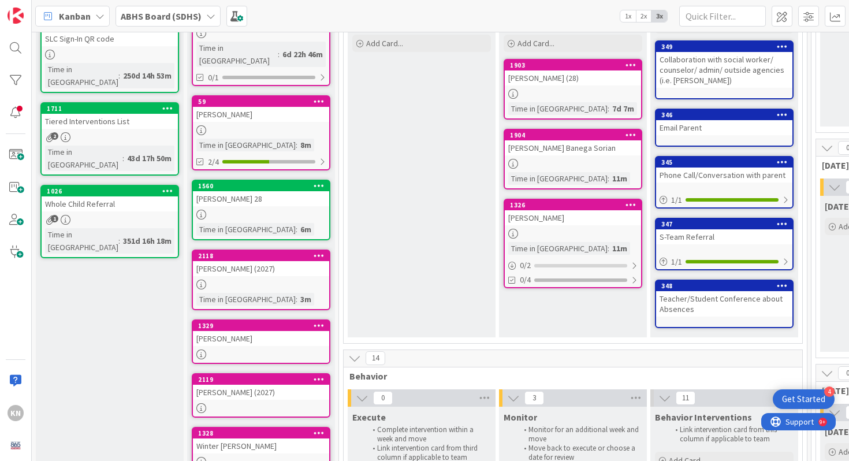
click at [248, 261] on div "[PERSON_NAME] (2027)" at bounding box center [261, 268] width 136 height 15
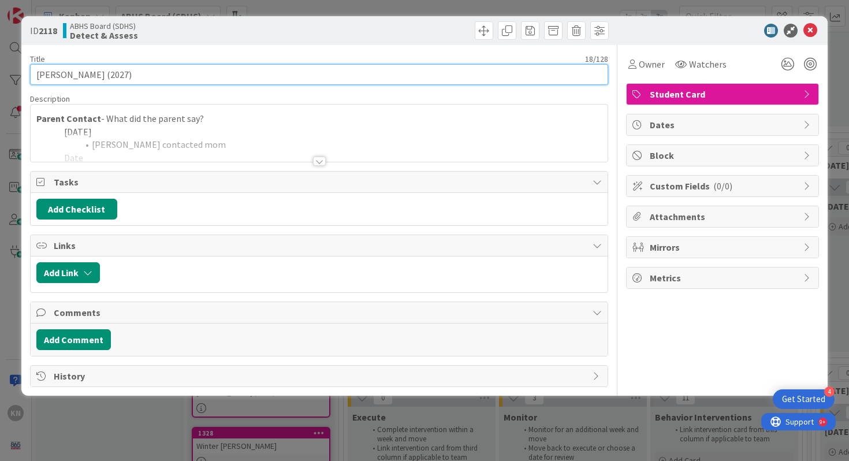
click at [105, 73] on input "[PERSON_NAME] (2027)" at bounding box center [319, 74] width 578 height 21
click at [101, 76] on input "[PERSON_NAME] (2027)" at bounding box center [319, 74] width 578 height 21
type input "[PERSON_NAME] (2028)"
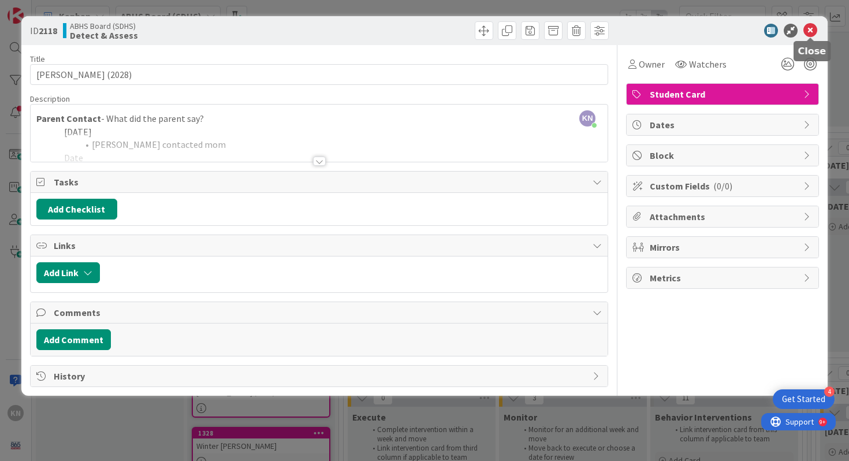
click at [814, 32] on icon at bounding box center [810, 31] width 14 height 14
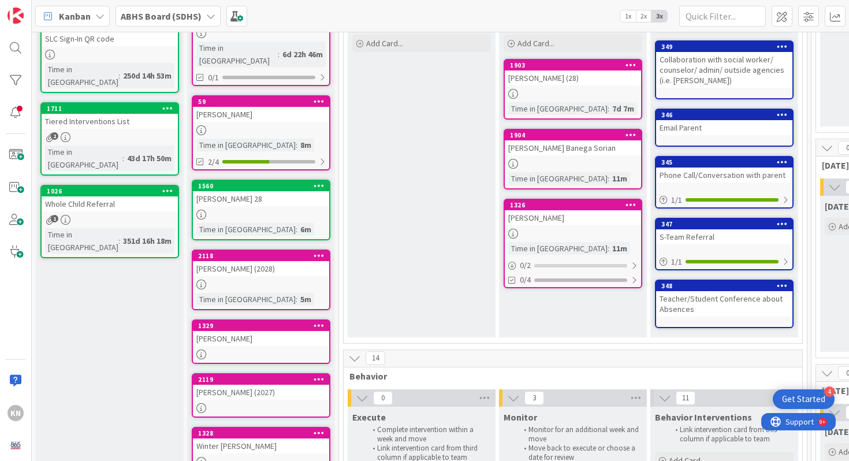
click at [241, 384] on div "[PERSON_NAME] (2027)" at bounding box center [261, 391] width 136 height 15
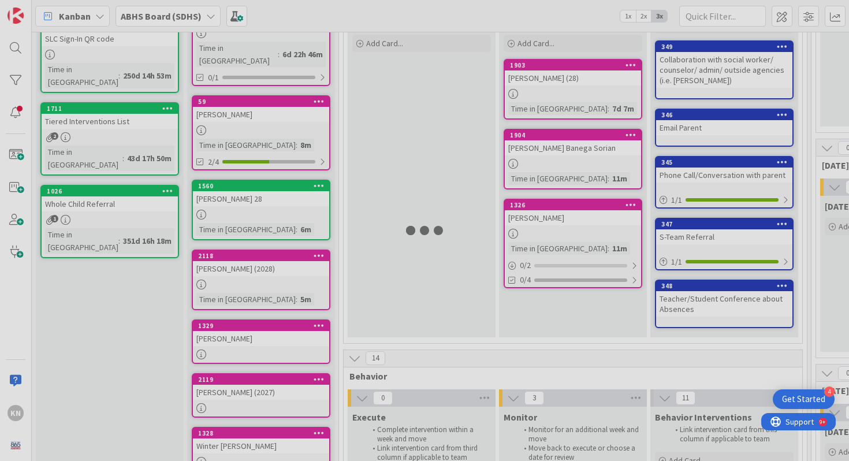
click at [241, 377] on div at bounding box center [424, 230] width 849 height 461
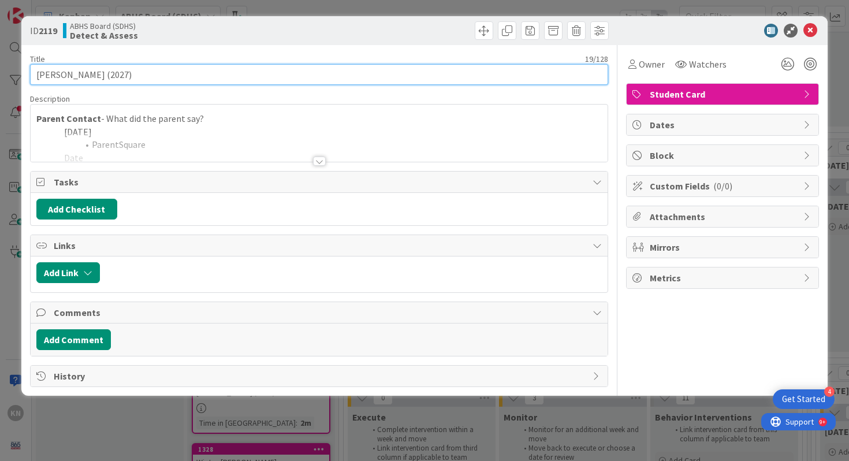
click at [109, 75] on input "[PERSON_NAME] (2027)" at bounding box center [319, 74] width 578 height 21
type input "[PERSON_NAME] (2028)"
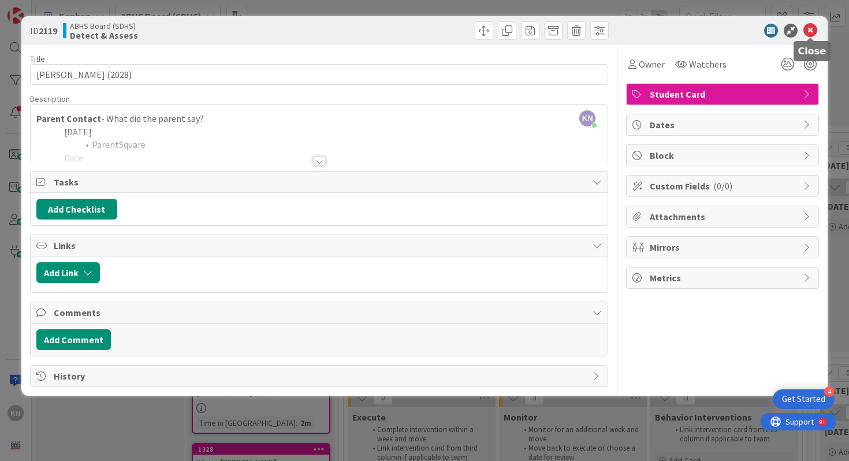
click at [809, 28] on icon at bounding box center [810, 31] width 14 height 14
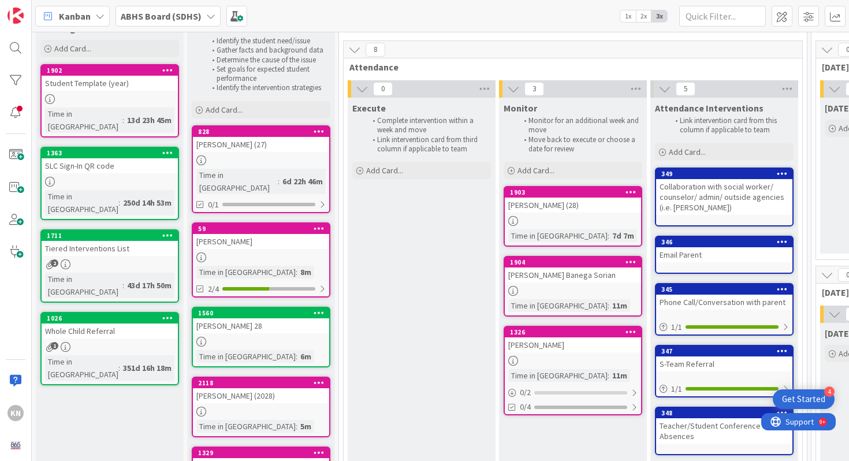
scroll to position [32, 0]
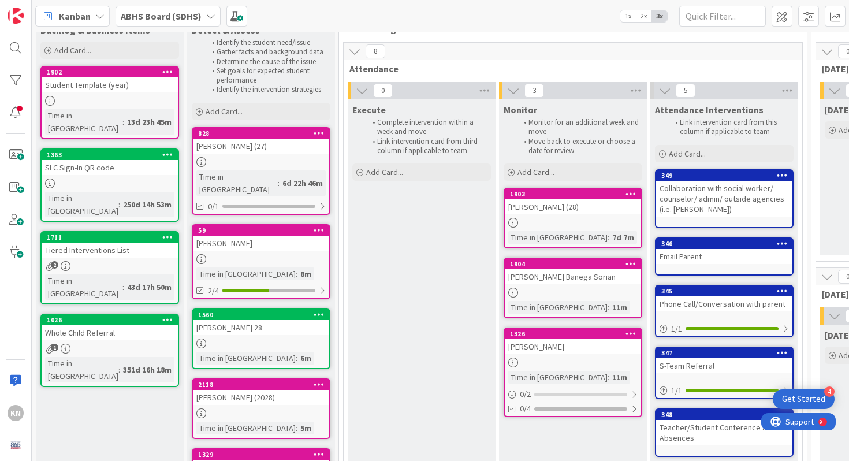
click at [240, 236] on div "[PERSON_NAME]" at bounding box center [261, 243] width 136 height 15
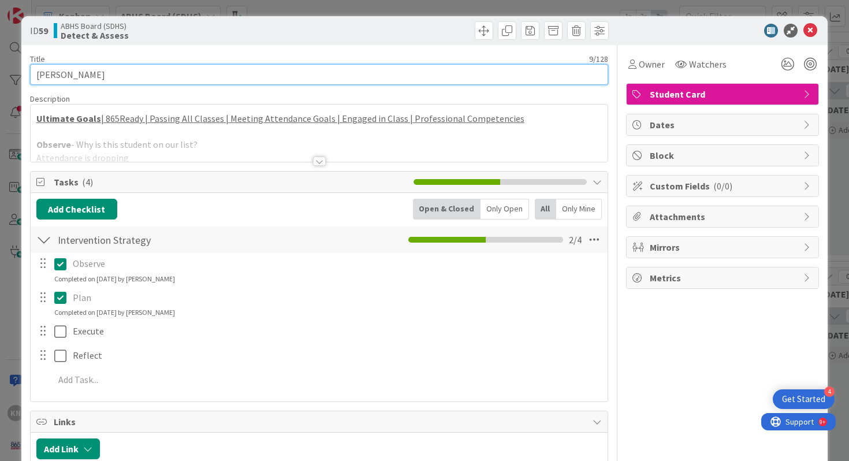
click at [95, 67] on input "[PERSON_NAME]" at bounding box center [319, 74] width 578 height 21
click at [89, 81] on input "[PERSON_NAME]" at bounding box center [319, 74] width 578 height 21
type input "[PERSON_NAME] (2027)"
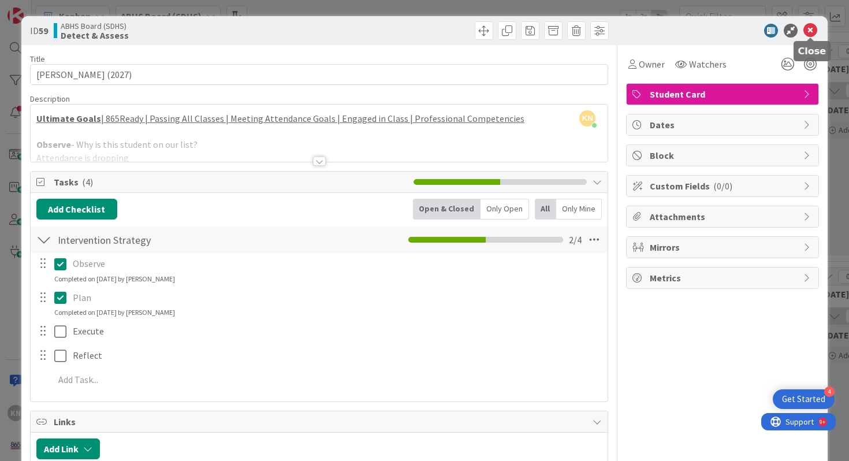
click at [814, 27] on icon at bounding box center [810, 31] width 14 height 14
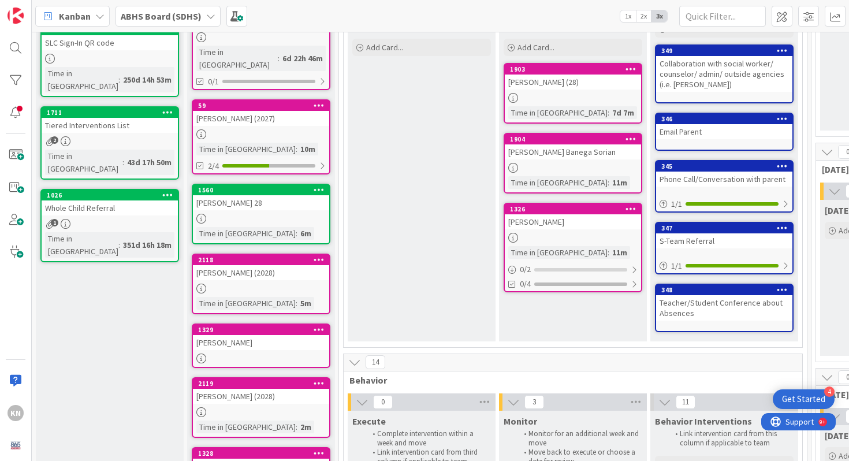
scroll to position [173, 0]
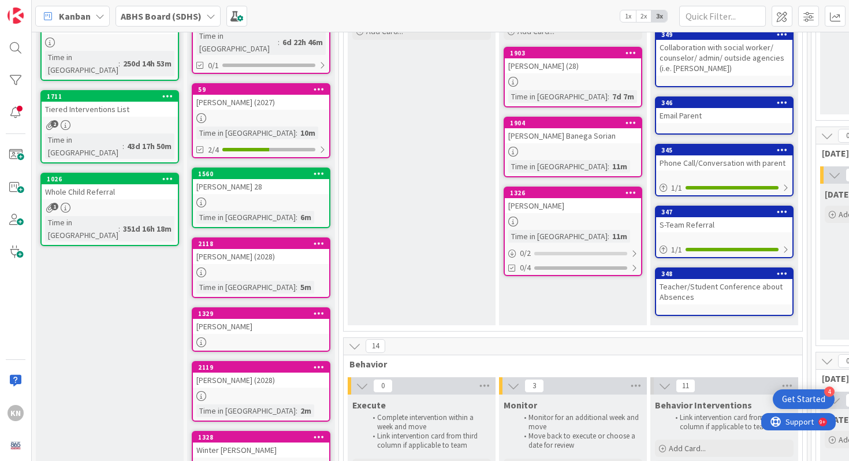
click at [261, 319] on div "[PERSON_NAME]" at bounding box center [261, 326] width 136 height 15
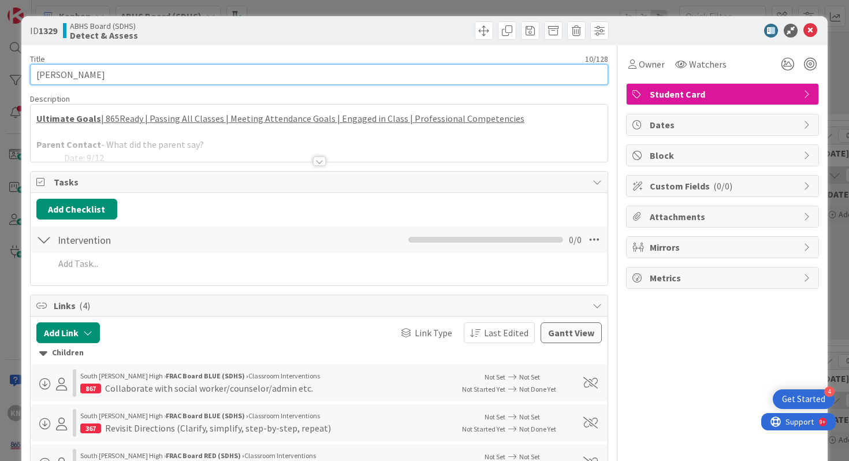
click at [102, 70] on input "[PERSON_NAME]" at bounding box center [319, 74] width 578 height 21
type input "[PERSON_NAME] (28)"
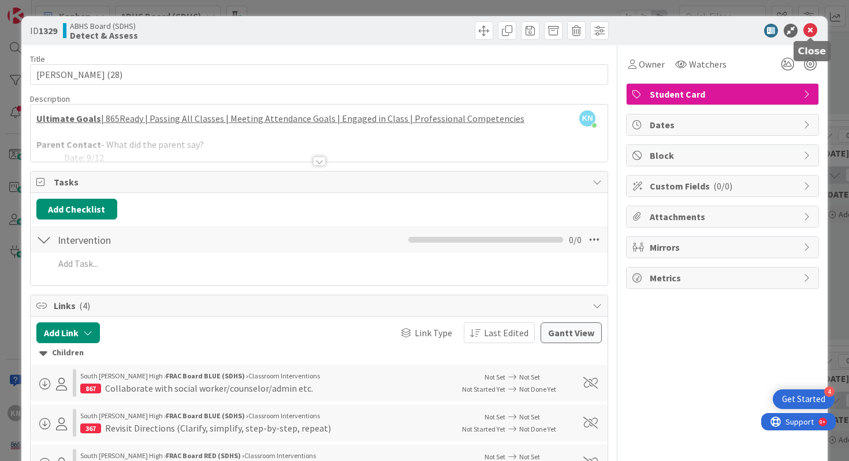
click at [815, 30] on icon at bounding box center [810, 31] width 14 height 14
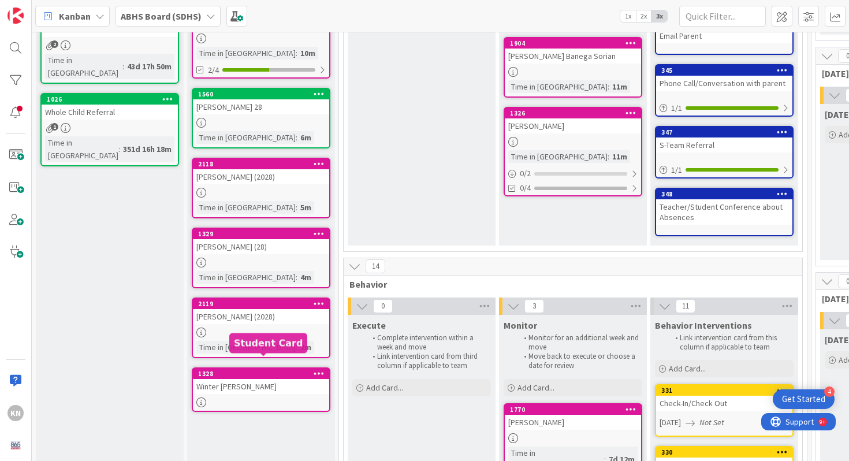
click at [242, 379] on div "Winter [PERSON_NAME]" at bounding box center [261, 386] width 136 height 15
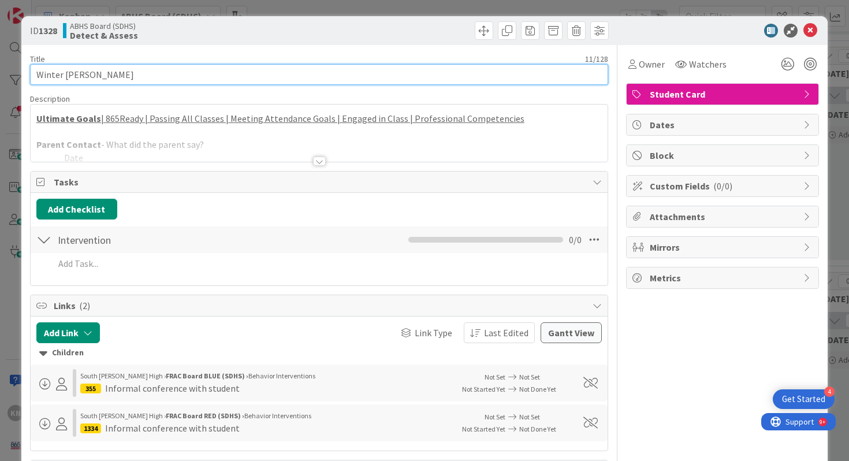
click at [110, 74] on input "Winter [PERSON_NAME]" at bounding box center [319, 74] width 578 height 21
type input "Winter [PERSON_NAME] (28)"
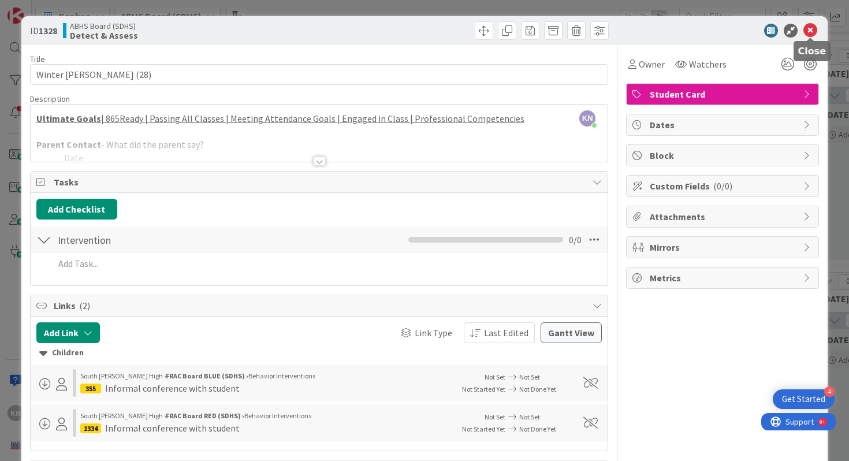
click at [810, 29] on icon at bounding box center [810, 31] width 14 height 14
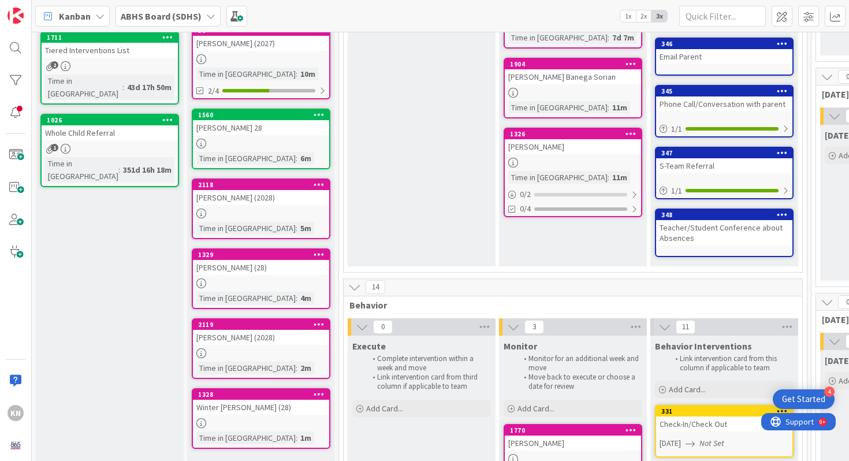
scroll to position [231, 0]
